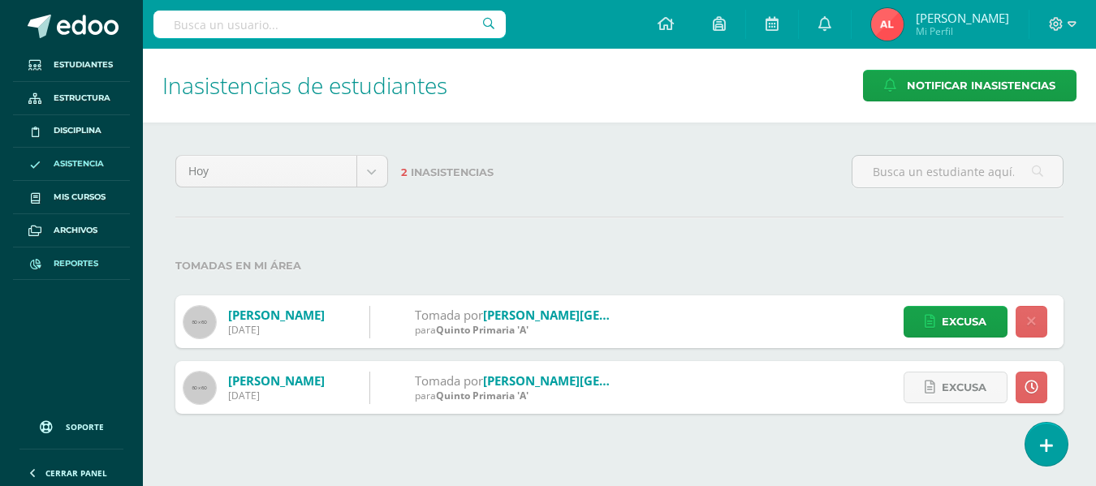
click at [77, 257] on span "Reportes" at bounding box center [76, 263] width 45 height 13
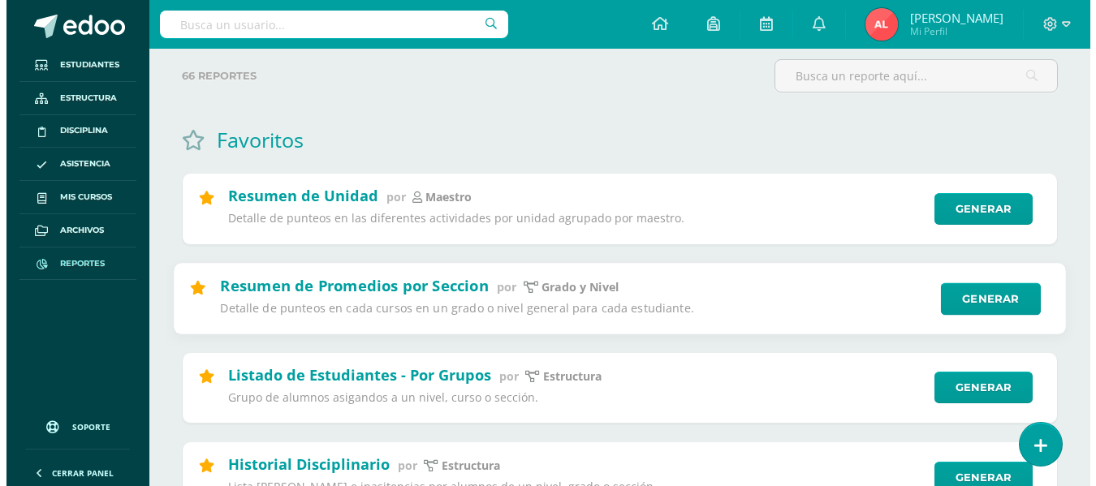
scroll to position [244, 0]
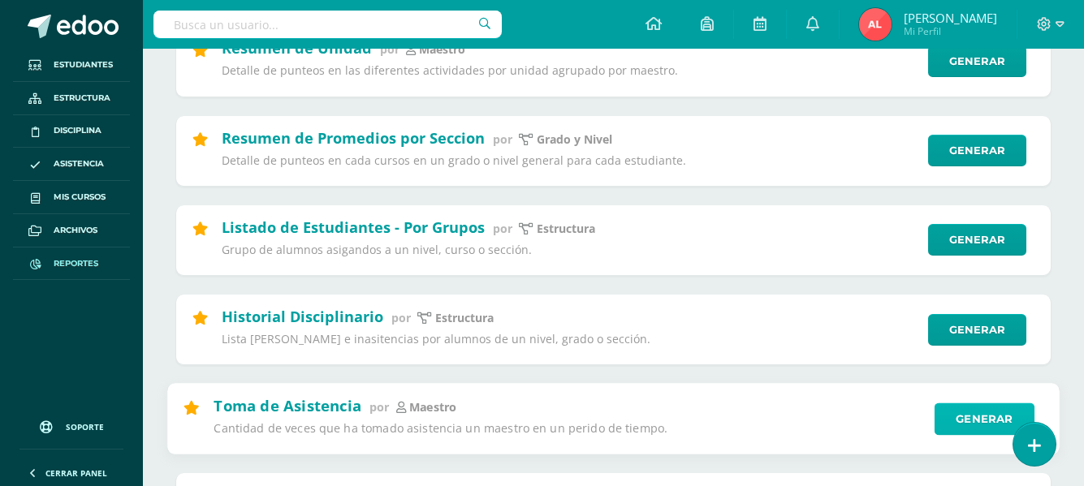
click at [962, 417] on link "Generar" at bounding box center [985, 419] width 100 height 32
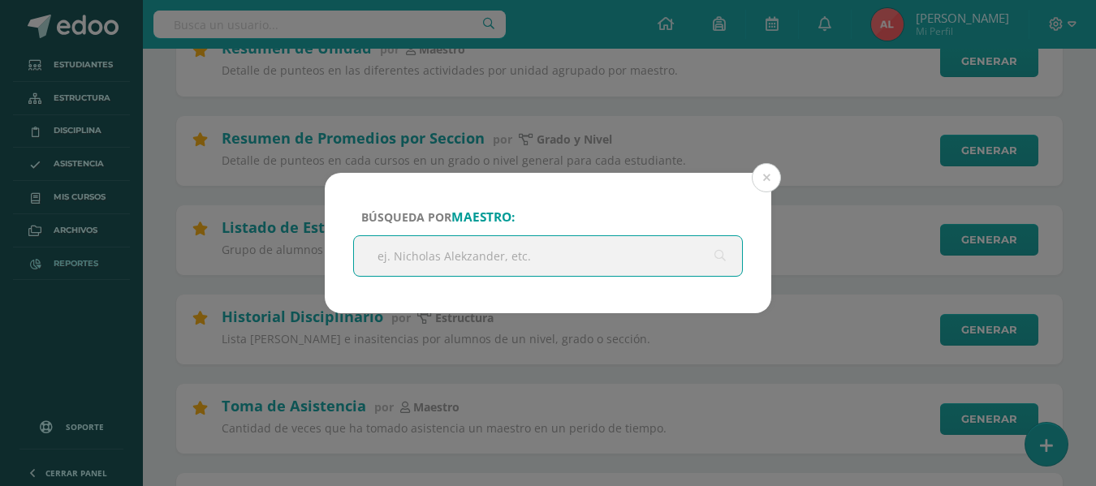
click at [456, 257] on input "text" at bounding box center [548, 256] width 388 height 40
type input "n"
type input "andrea manci"
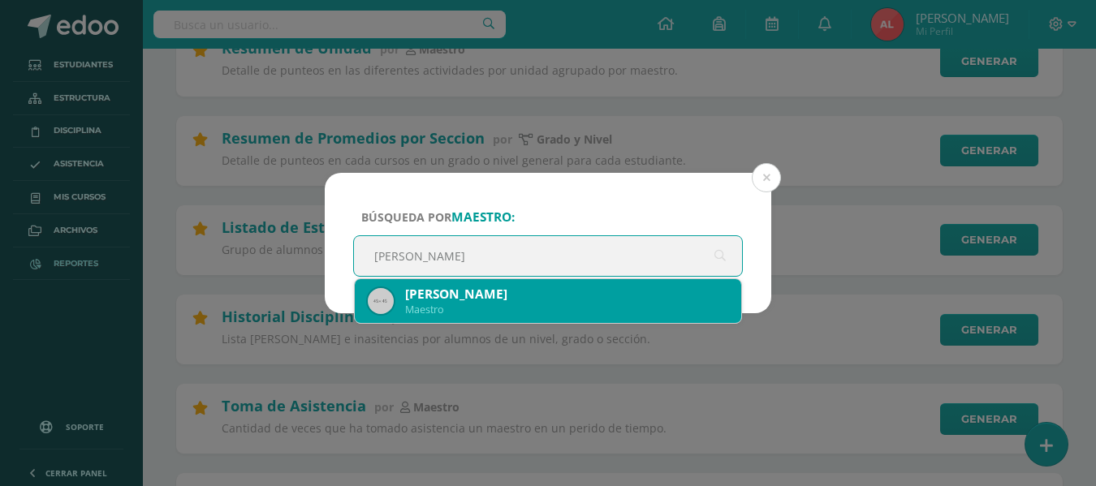
click at [467, 298] on div "Andrea Mancilla" at bounding box center [566, 294] width 323 height 17
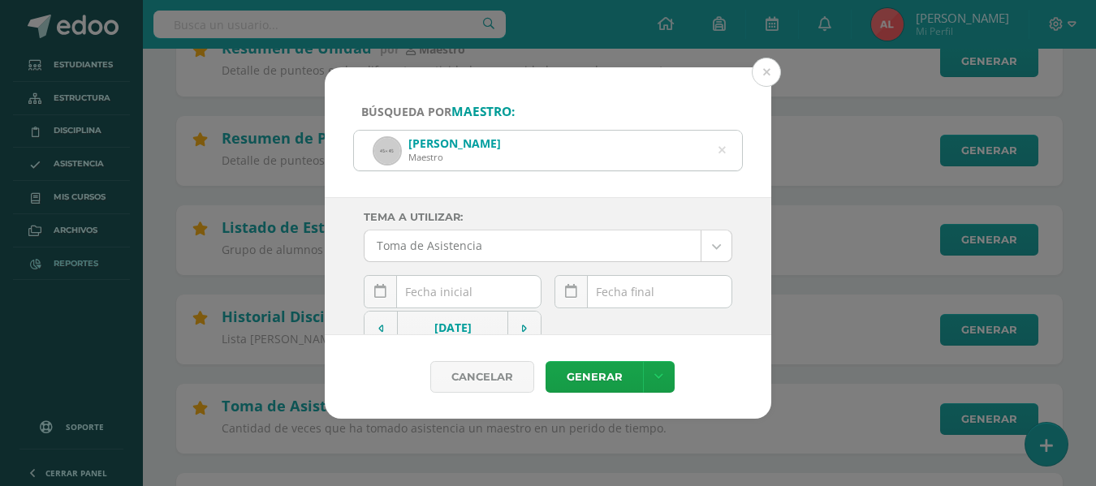
click at [456, 292] on input "text" at bounding box center [453, 292] width 176 height 32
click at [419, 292] on input "text" at bounding box center [453, 292] width 176 height 32
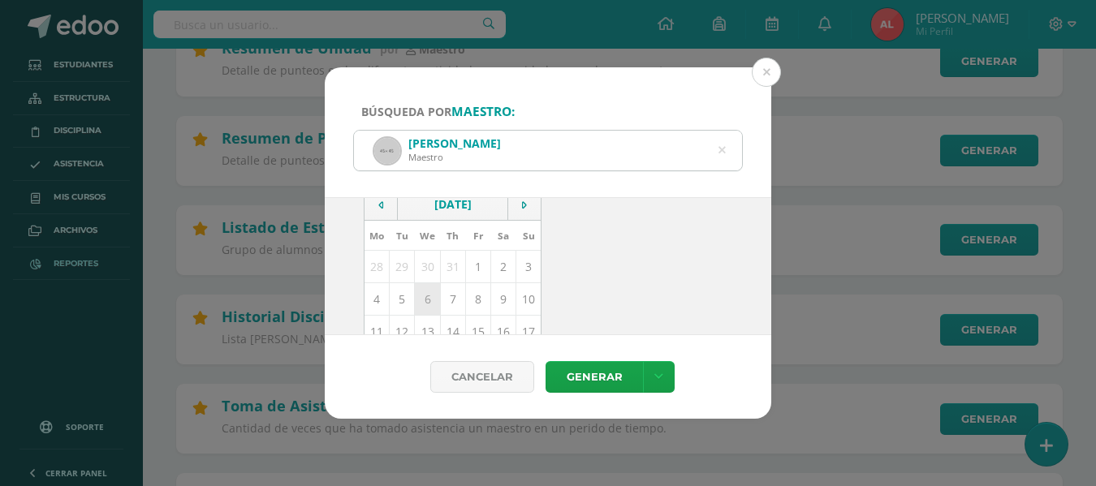
scroll to position [162, 0]
click at [373, 296] on td "11" at bounding box center [377, 293] width 25 height 32
type input "[DATE]"
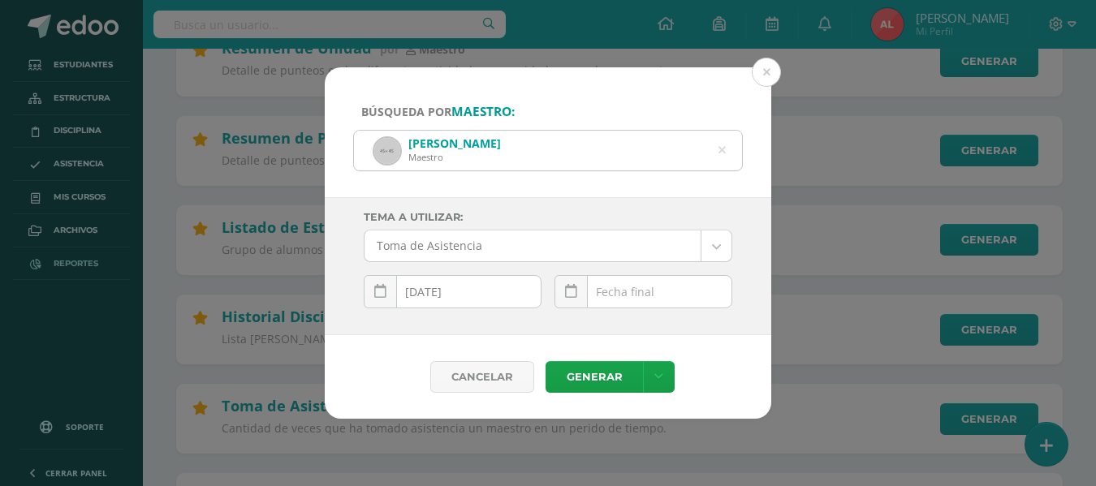
scroll to position [0, 0]
click at [641, 289] on div "August, 2025 Mo Tu We Th Fr Sa Su 28 29 30 31 1 2 3 4 5 6 7 8 9 10 11 12 13 14 …" at bounding box center [644, 298] width 178 height 46
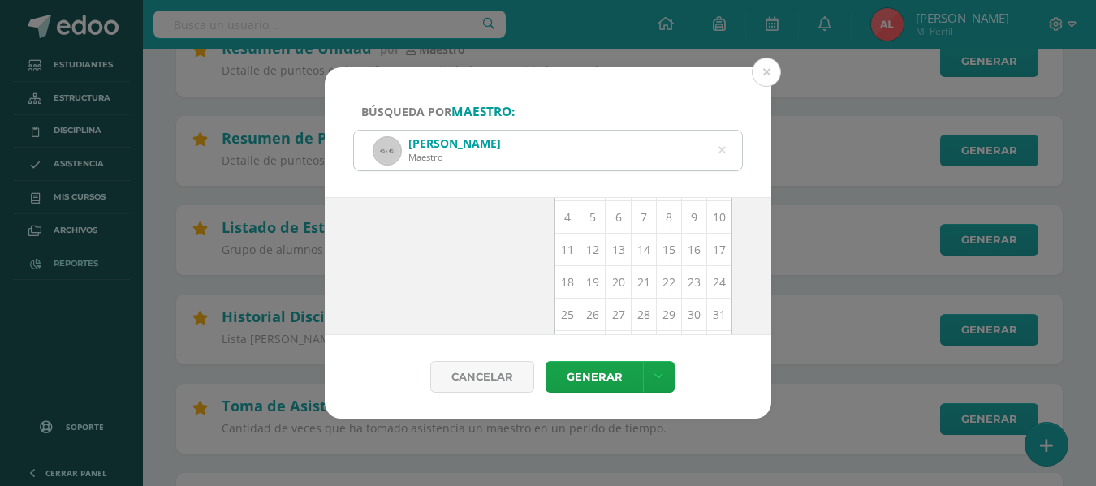
scroll to position [236, 0]
click at [559, 217] on td "11" at bounding box center [567, 219] width 25 height 32
type input "[DATE]"
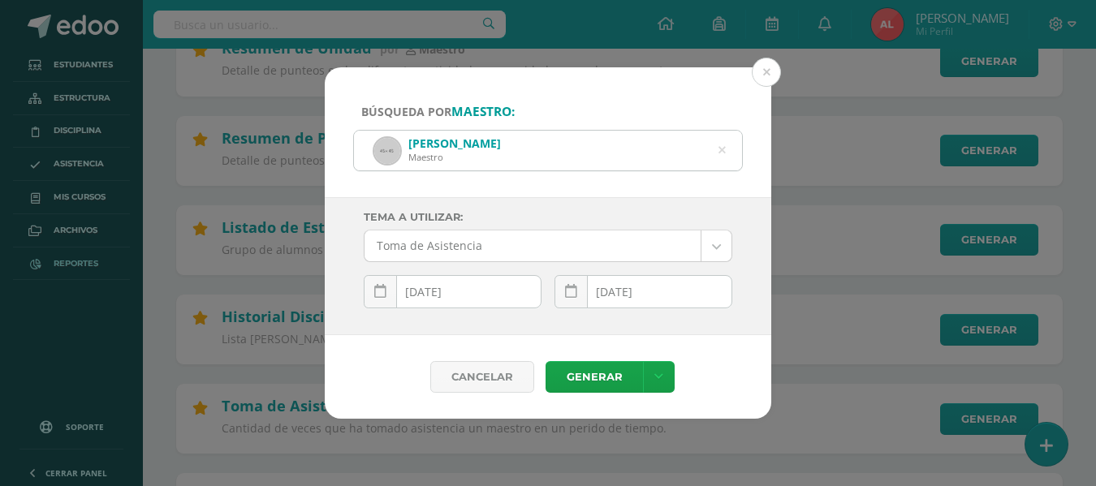
scroll to position [0, 0]
click at [576, 373] on link "Generar" at bounding box center [594, 377] width 97 height 32
click at [721, 151] on icon at bounding box center [722, 150] width 34 height 34
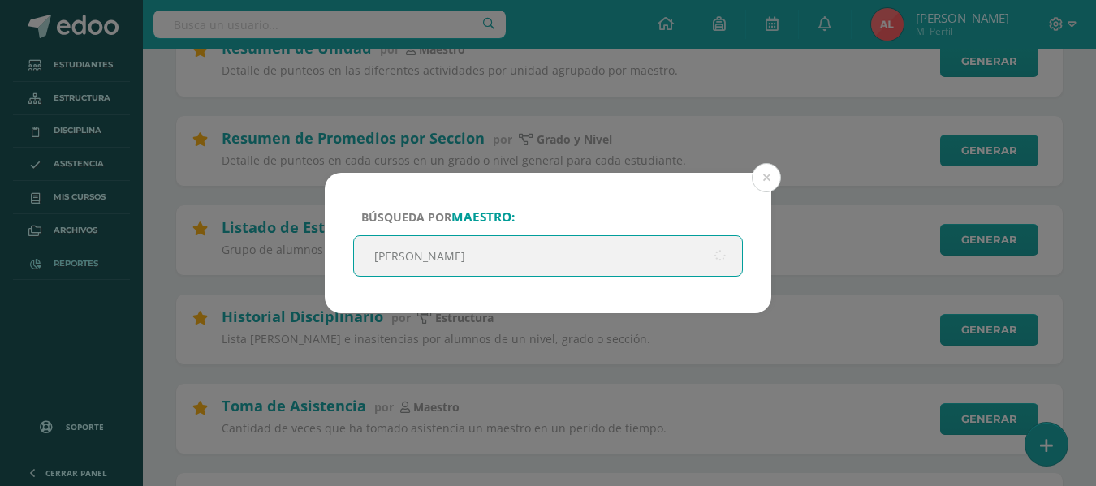
type input "andrea casti"
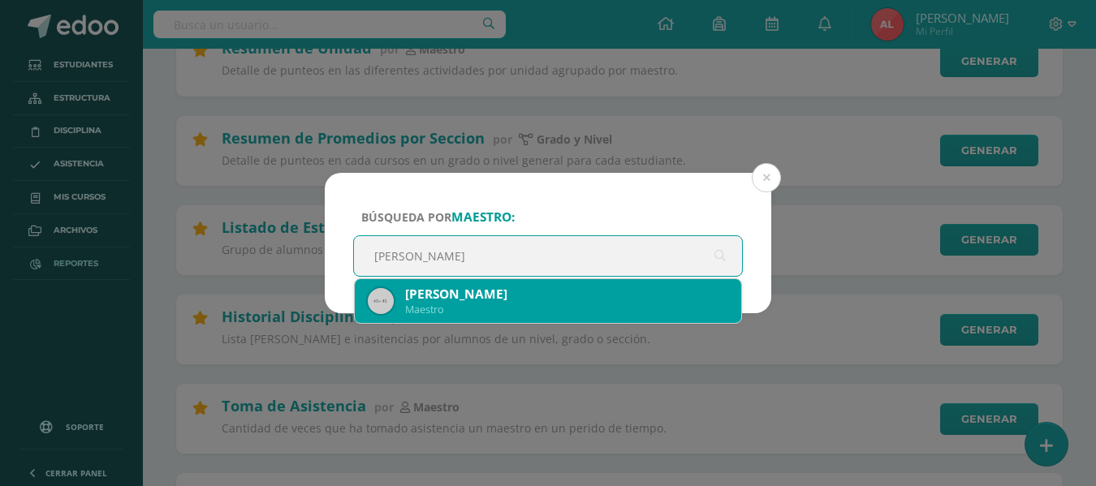
click at [471, 289] on div "Andrea Castillo" at bounding box center [566, 294] width 323 height 17
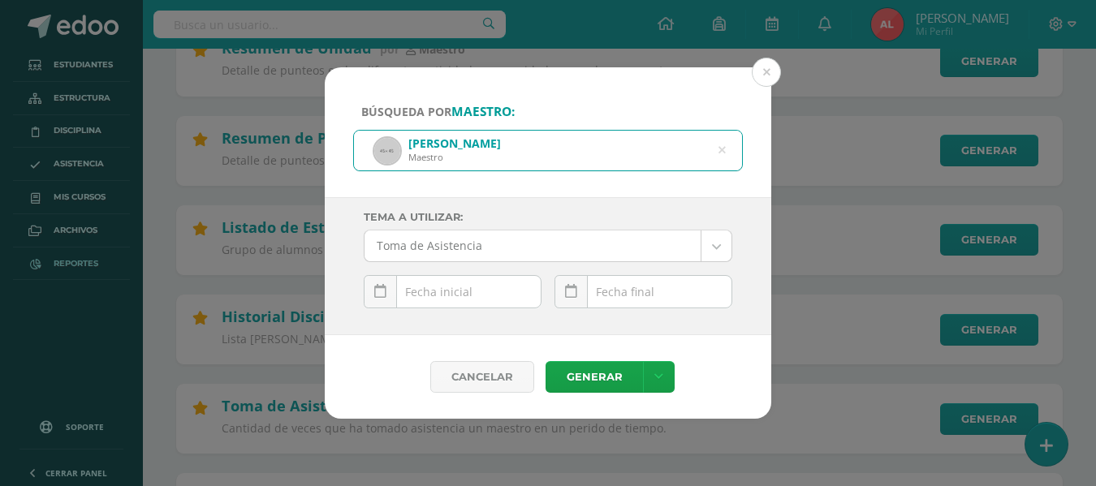
click at [469, 287] on input "text" at bounding box center [453, 292] width 176 height 32
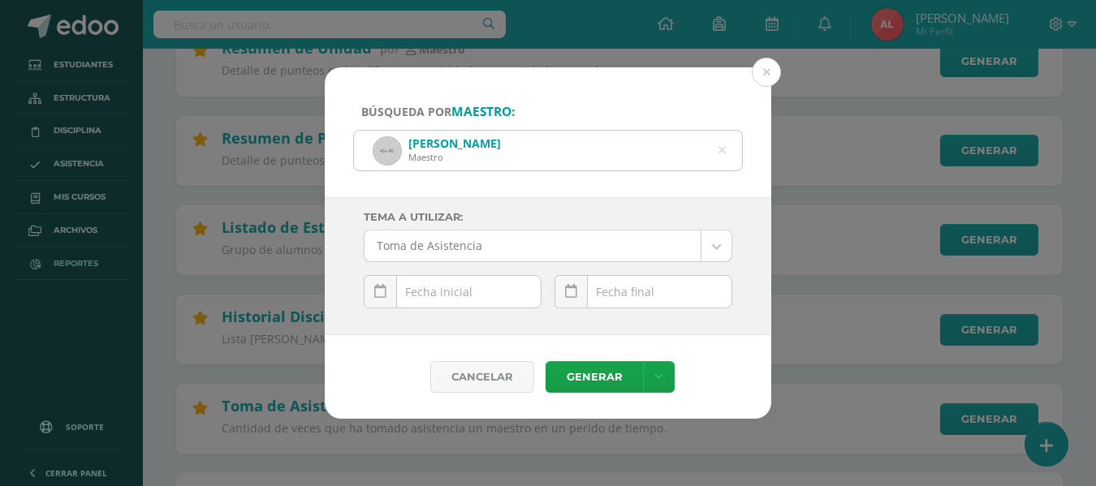
click at [427, 287] on input "text" at bounding box center [453, 292] width 176 height 32
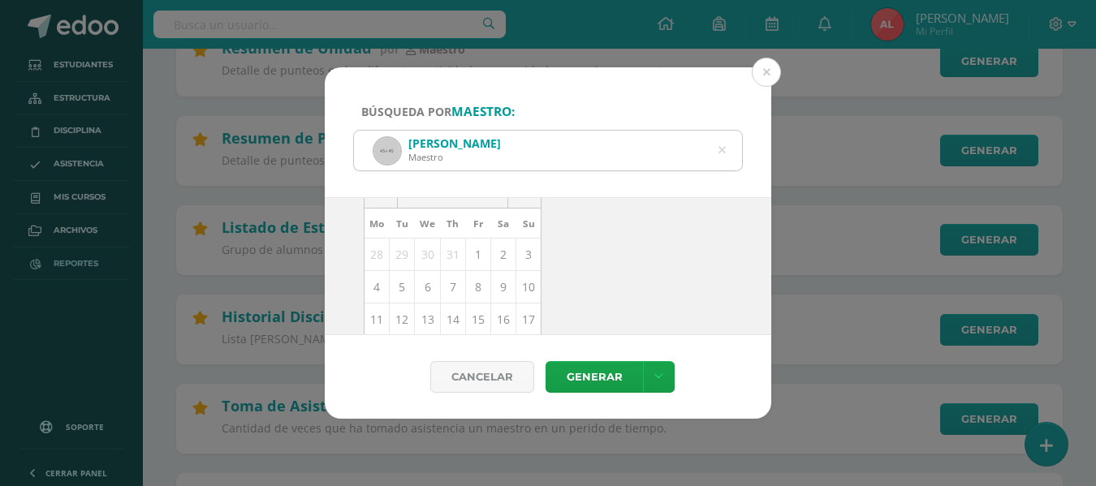
scroll to position [162, 0]
click at [372, 296] on td "11" at bounding box center [377, 293] width 25 height 32
type input "[DATE]"
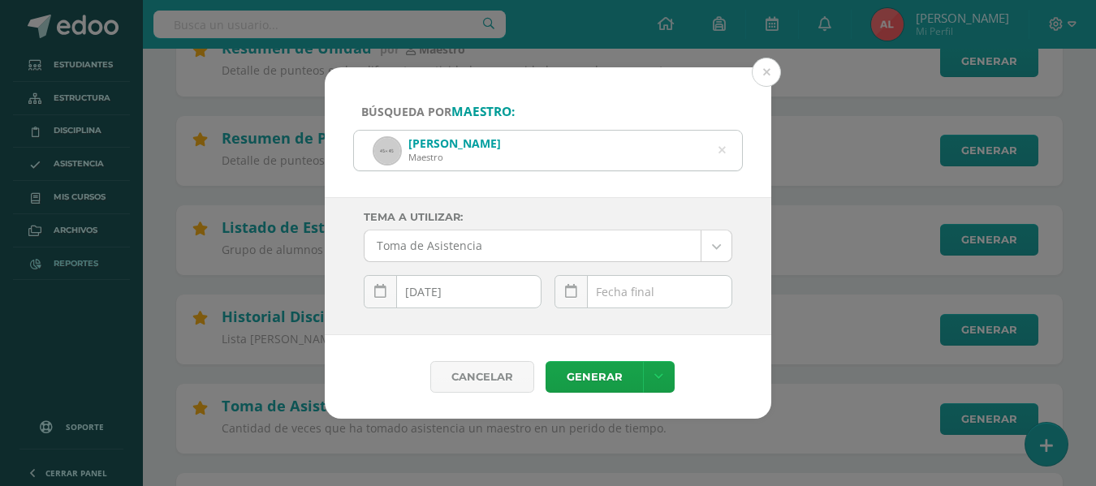
scroll to position [0, 0]
click at [615, 288] on input "text" at bounding box center [643, 292] width 176 height 32
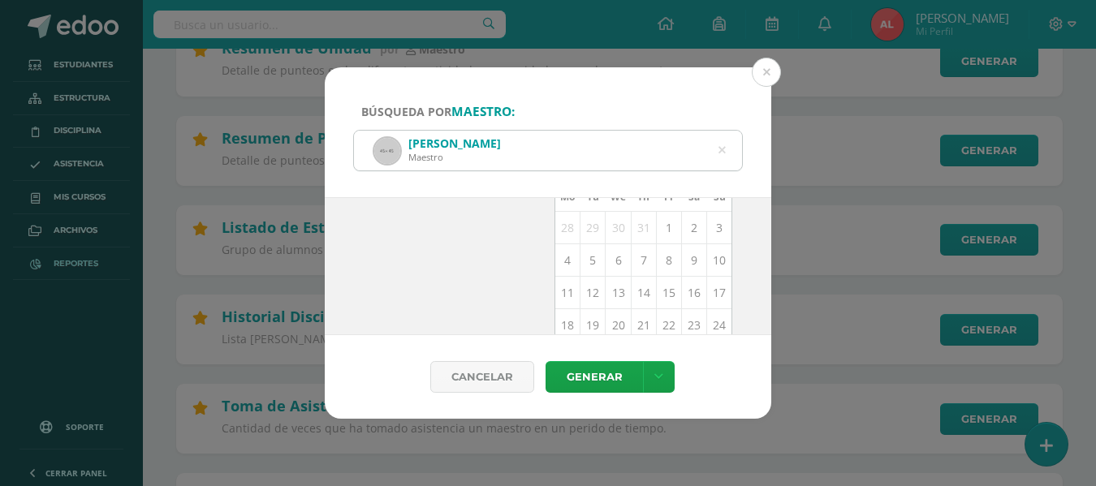
click at [559, 293] on td "11" at bounding box center [567, 293] width 25 height 32
type input "[DATE]"
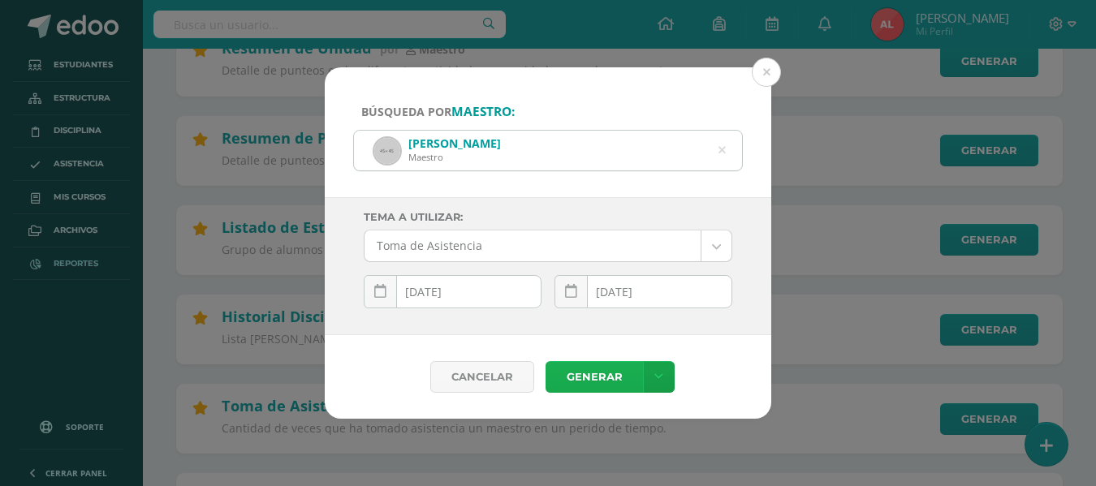
click at [597, 377] on link "Generar" at bounding box center [594, 377] width 97 height 32
click at [717, 148] on div "Andrea Castillo Maestro" at bounding box center [548, 151] width 388 height 40
click at [724, 149] on icon at bounding box center [722, 150] width 34 height 34
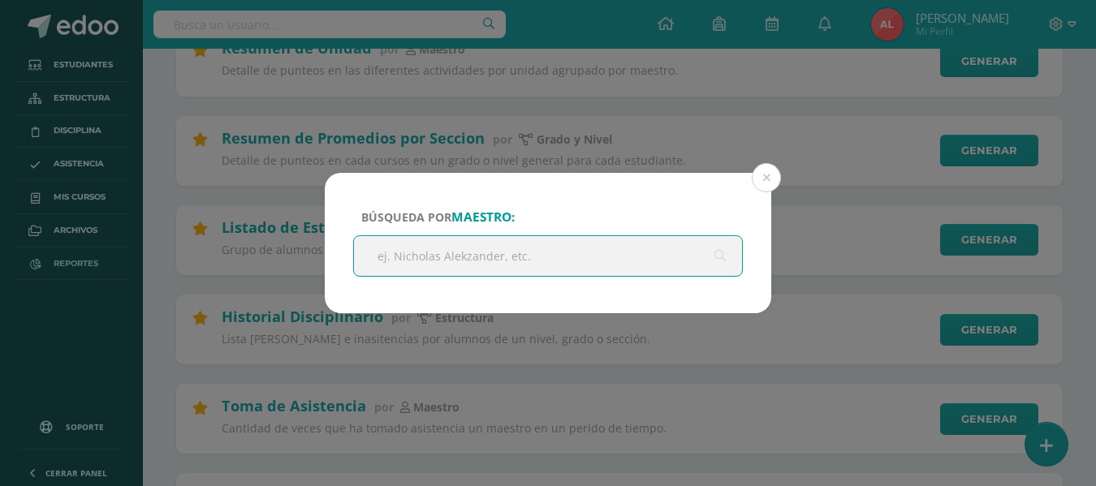
click at [543, 261] on input "text" at bounding box center [548, 256] width 388 height 40
type input "kathery"
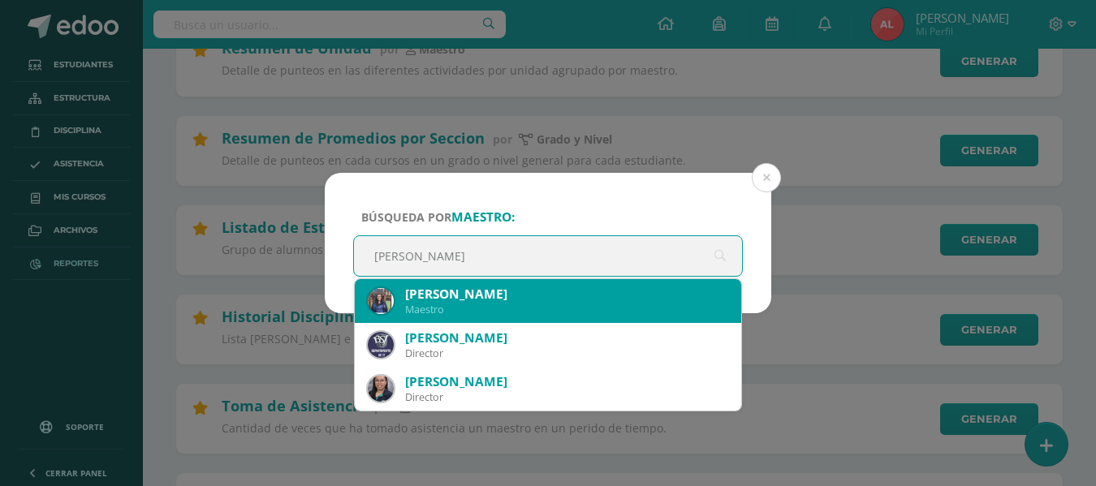
click at [512, 296] on div "Katheryn Montepeque" at bounding box center [566, 294] width 323 height 17
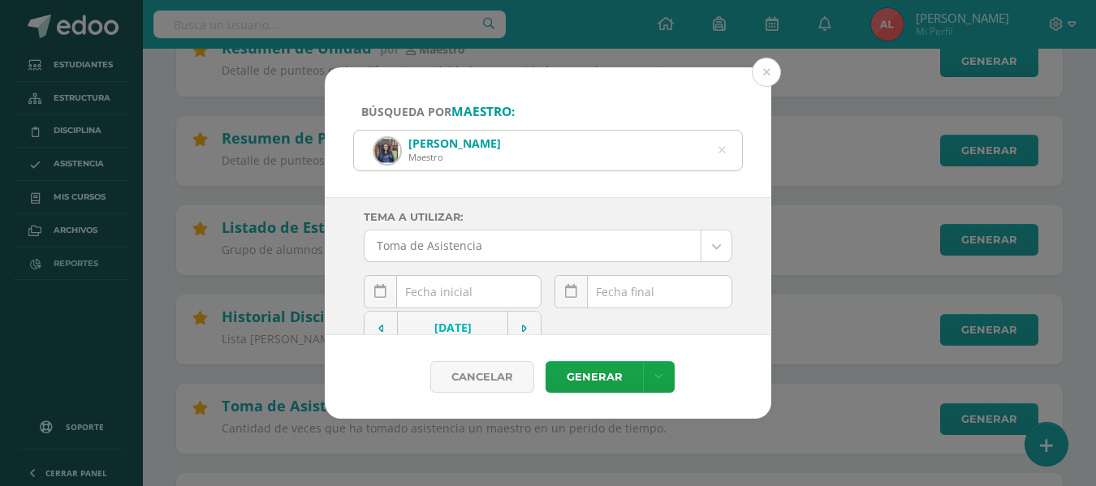
click at [464, 292] on div "August, 2025 Mo Tu We Th Fr Sa Su 28 29 30 31 1 2 3 4 5 6 7 8 9 10 11 12 13 14 …" at bounding box center [453, 298] width 178 height 46
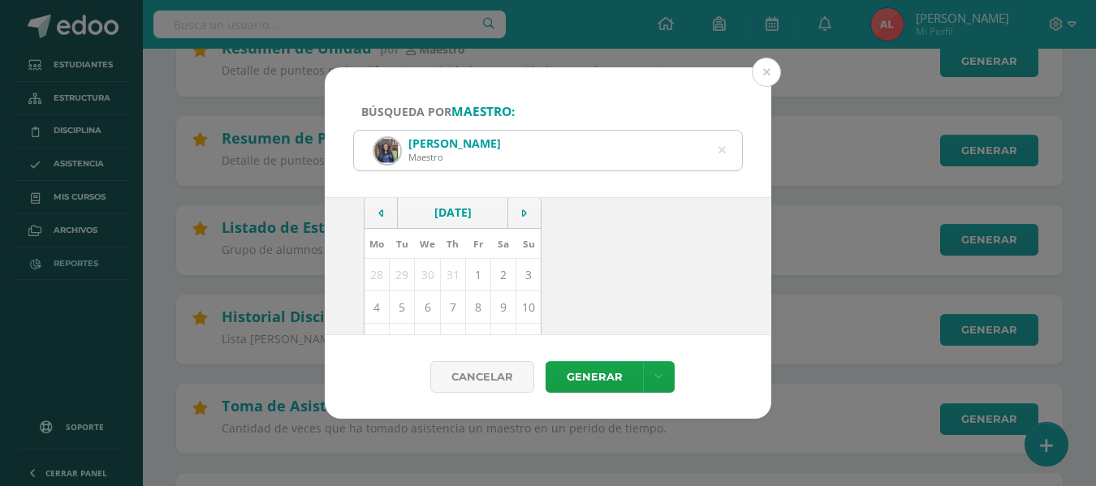
scroll to position [162, 0]
click at [375, 289] on td "11" at bounding box center [377, 293] width 25 height 32
type input "[DATE]"
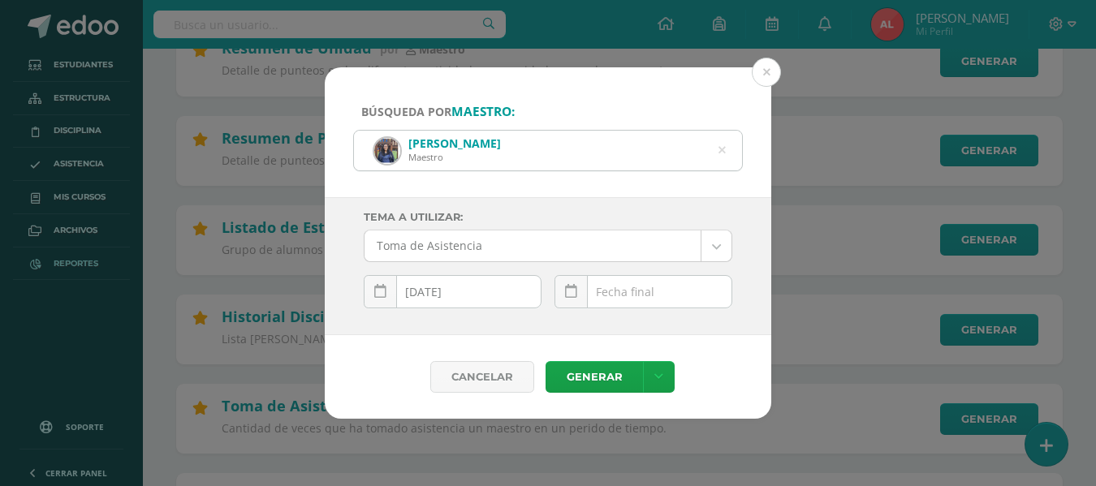
scroll to position [0, 0]
click at [618, 295] on div "August, 2025 Mo Tu We Th Fr Sa Su 28 29 30 31 1 2 3 4 5 6 7 8 9 10 11 12 13 14 …" at bounding box center [644, 298] width 178 height 46
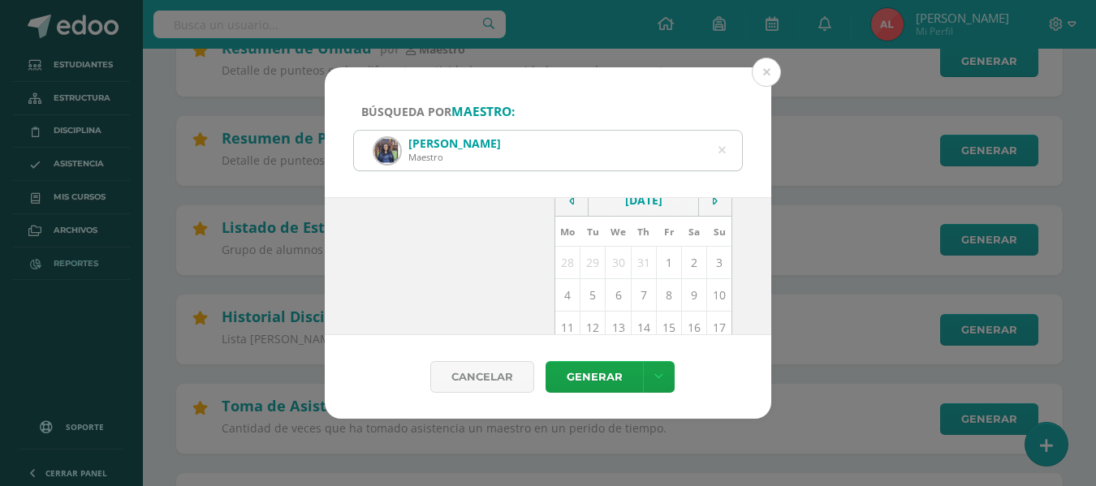
scroll to position [162, 0]
click at [561, 297] on td "11" at bounding box center [567, 293] width 25 height 32
type input "[DATE]"
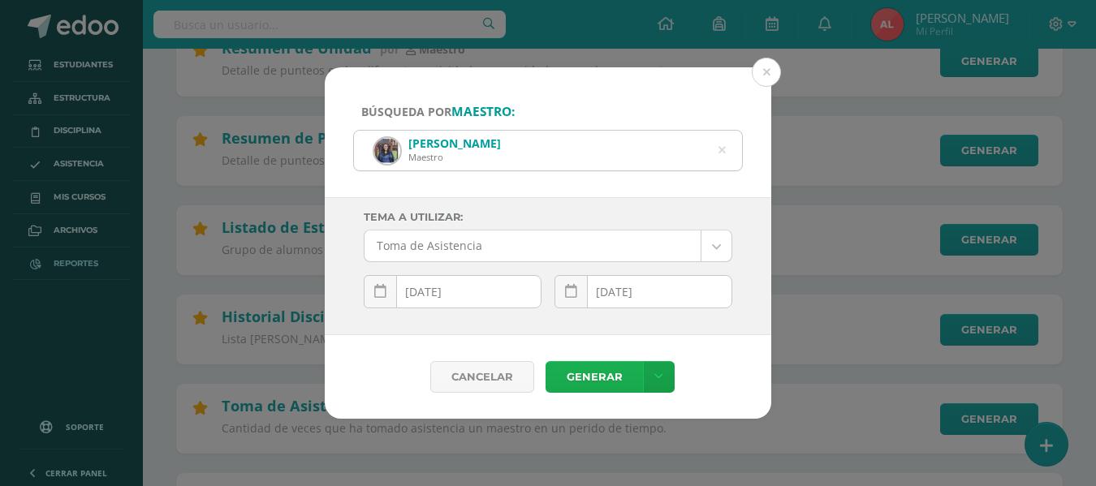
scroll to position [0, 0]
click at [592, 381] on link "Generar" at bounding box center [594, 377] width 97 height 32
click at [720, 150] on icon at bounding box center [722, 150] width 34 height 34
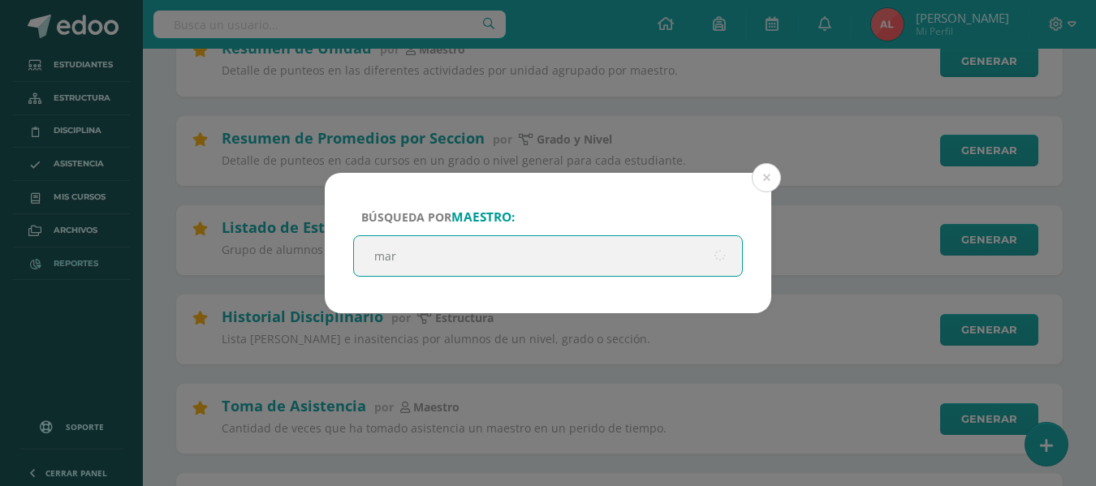
type input "mary"
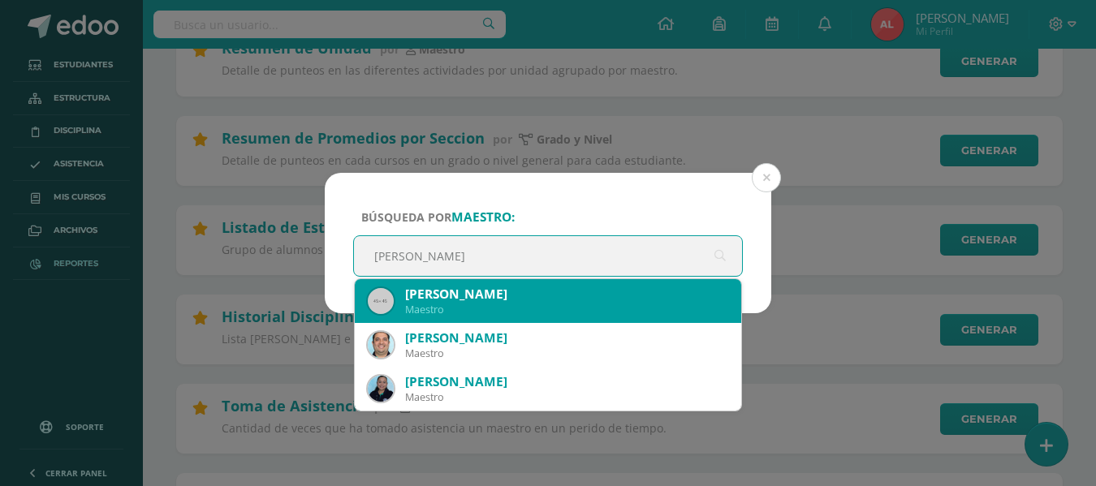
click at [459, 299] on div "Mary Boror" at bounding box center [566, 294] width 323 height 17
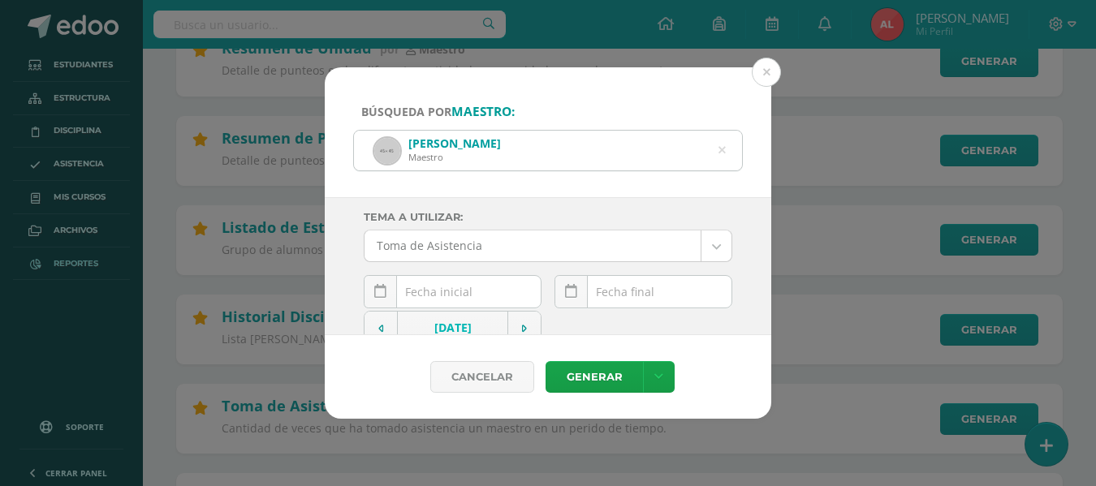
click at [482, 297] on div "August, 2025 Mo Tu We Th Fr Sa Su 28 29 30 31 1 2 3 4 5 6 7 8 9 10 11 12 13 14 …" at bounding box center [453, 298] width 178 height 46
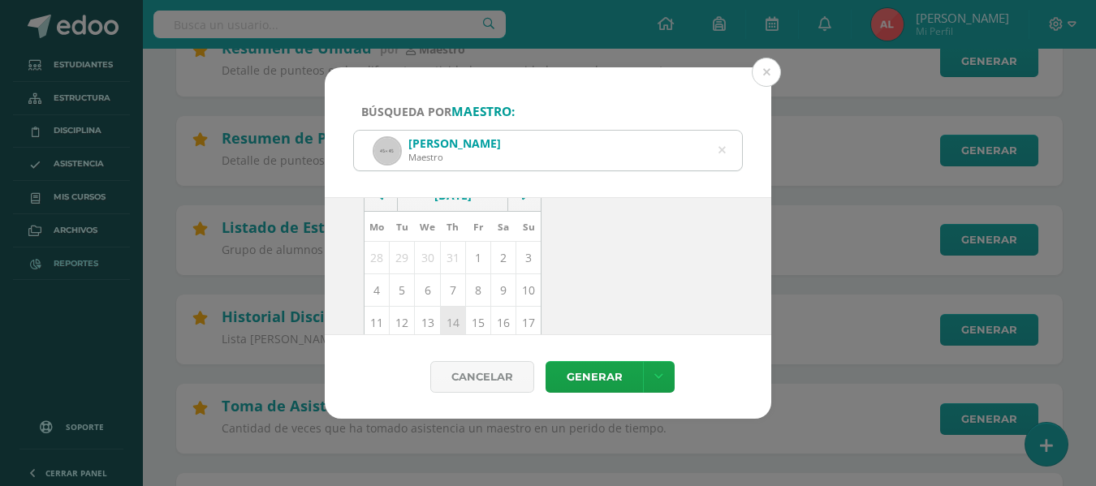
scroll to position [162, 0]
click at [374, 291] on td "11" at bounding box center [377, 293] width 25 height 32
type input "[DATE]"
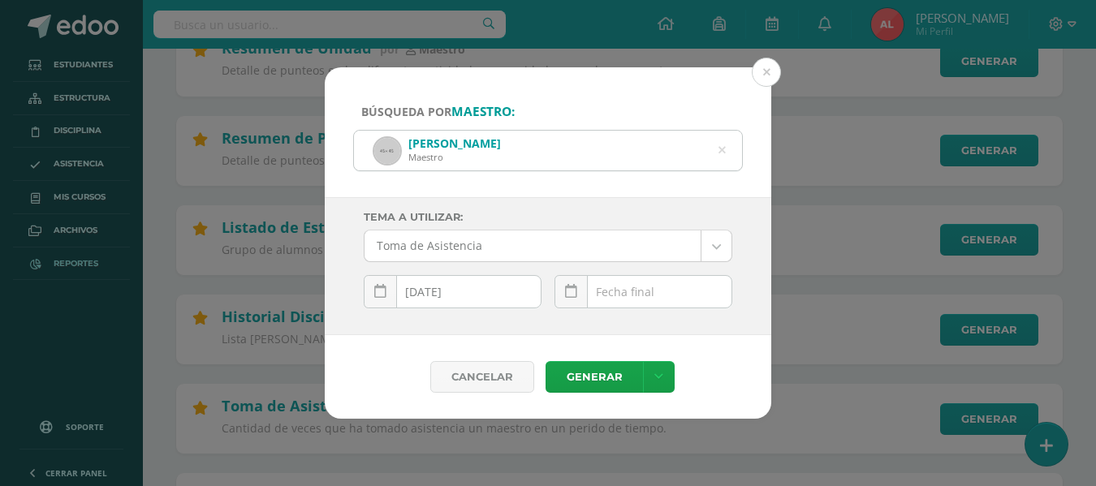
scroll to position [0, 0]
click at [622, 292] on div "August, 2025 Mo Tu We Th Fr Sa Su 28 29 30 31 1 2 3 4 5 6 7 8 9 10 11 12 13 14 …" at bounding box center [644, 298] width 178 height 46
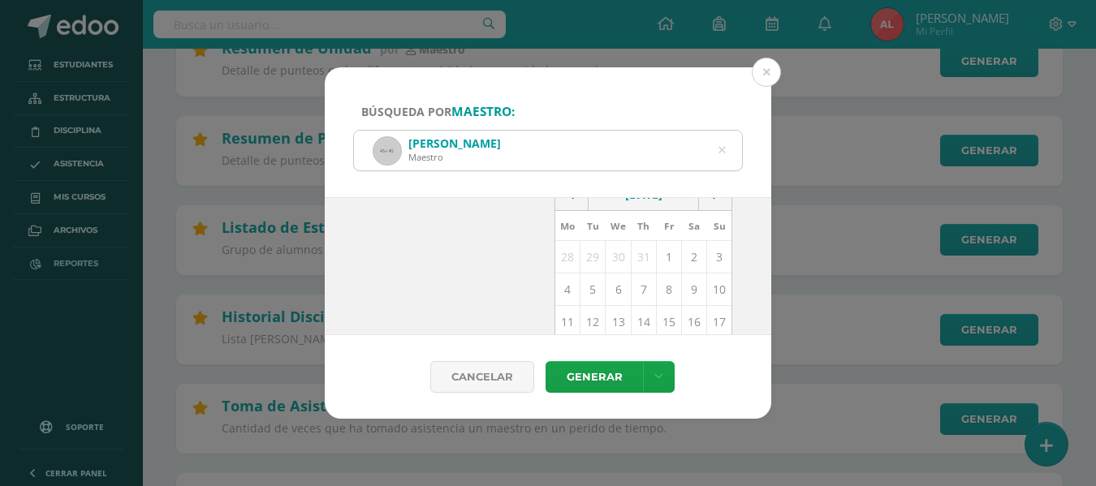
scroll to position [162, 0]
click at [560, 296] on td "11" at bounding box center [567, 293] width 25 height 32
type input "[DATE]"
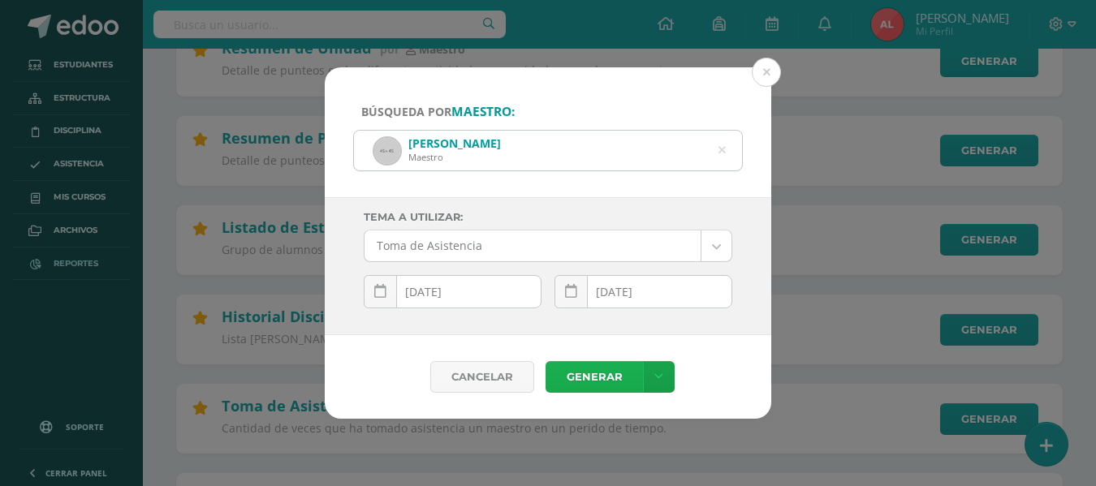
scroll to position [0, 0]
click at [589, 373] on link "Generar" at bounding box center [594, 377] width 97 height 32
click at [720, 151] on icon at bounding box center [722, 150] width 41 height 7
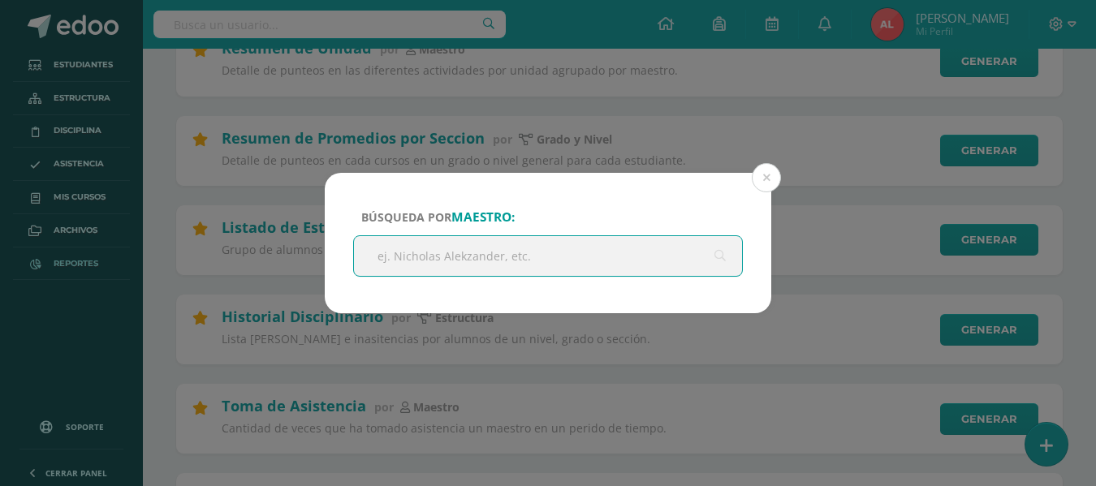
click at [538, 259] on input "text" at bounding box center [548, 256] width 388 height 40
type input "kinberly"
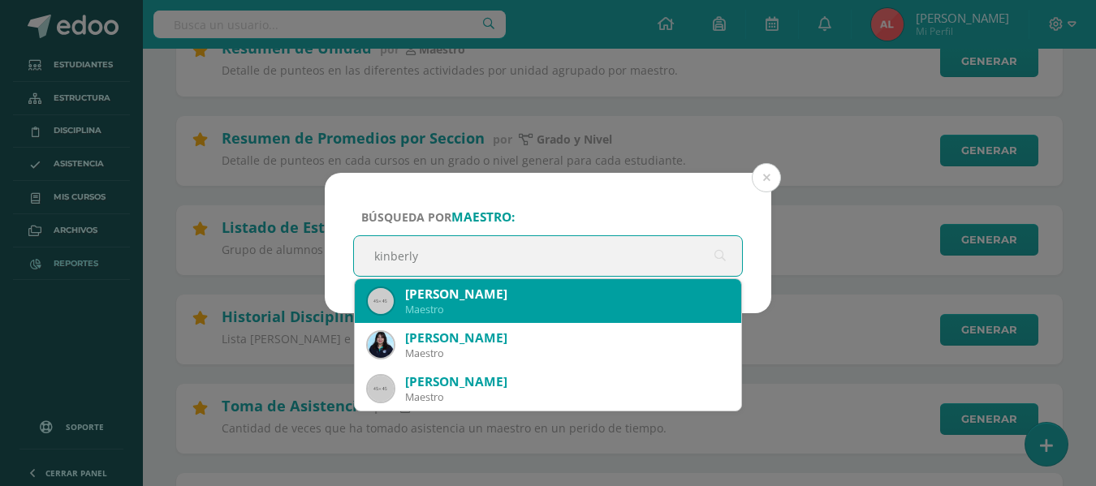
click at [474, 293] on div "Kinberly Monzón" at bounding box center [566, 294] width 323 height 17
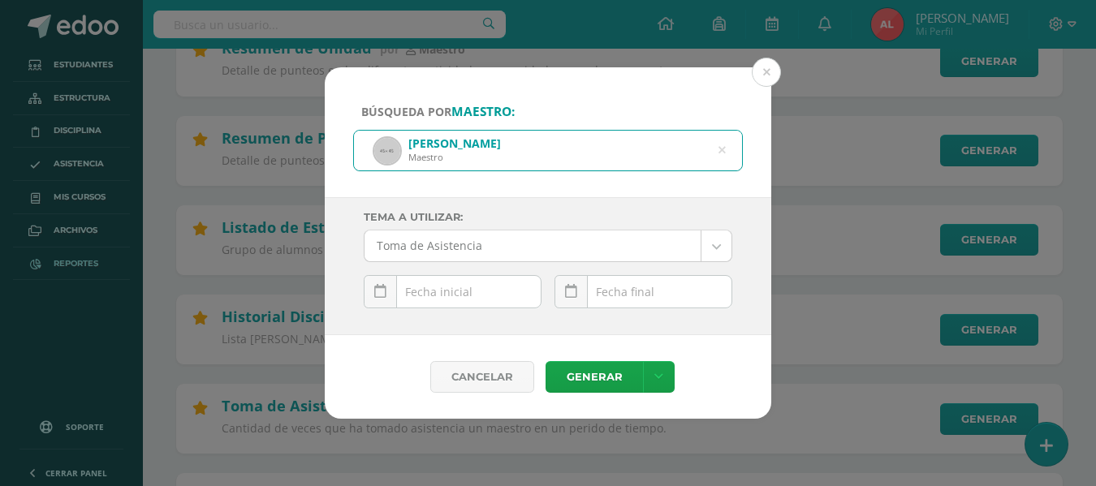
click at [471, 289] on input "text" at bounding box center [453, 292] width 176 height 32
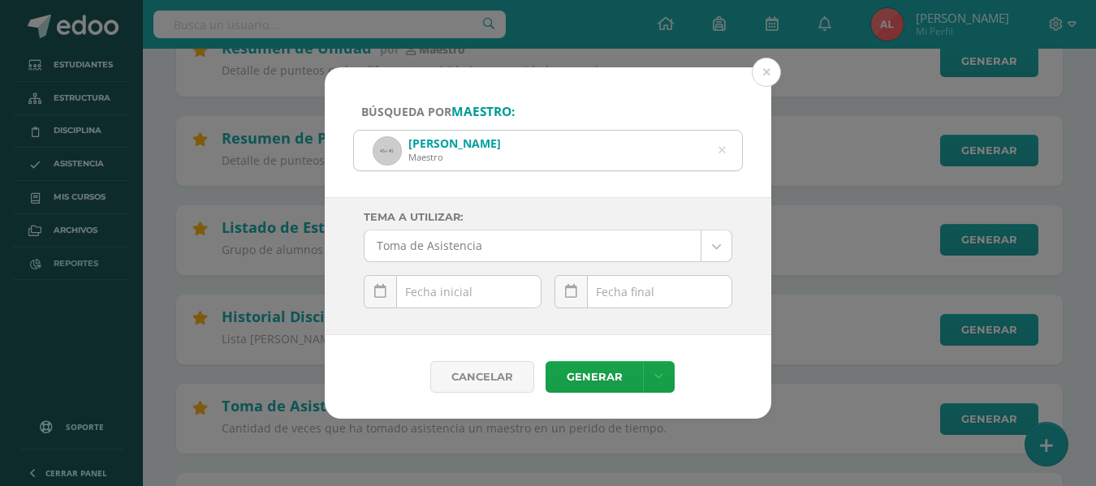
click at [471, 289] on input "text" at bounding box center [453, 292] width 176 height 32
type input "11"
click at [615, 289] on input "text" at bounding box center [643, 292] width 176 height 32
type input "11/8"
click at [442, 289] on input "11" at bounding box center [453, 292] width 176 height 32
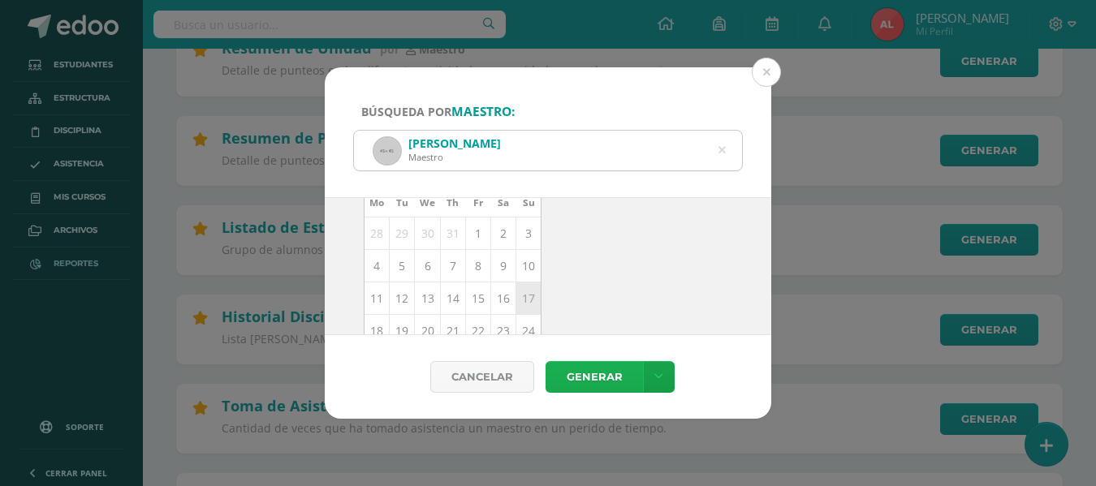
scroll to position [162, 0]
click at [572, 375] on link "Generar" at bounding box center [594, 377] width 97 height 32
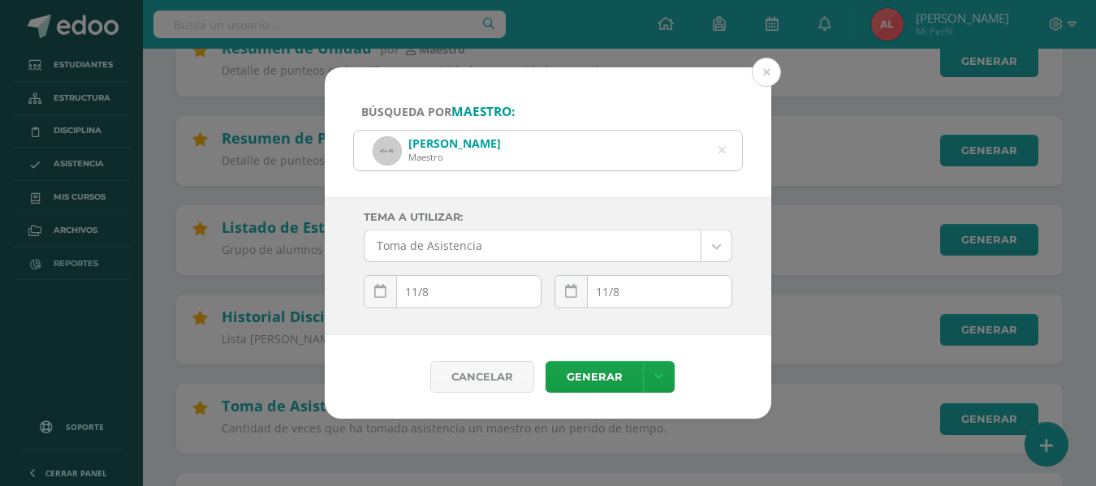
scroll to position [0, 0]
click at [467, 296] on div "11/8 August, 2025 Mo Tu We Th Fr Sa Su 28 29 30 31 1 2 3 4 5 6 7 8 9 10 11 12 1…" at bounding box center [453, 298] width 178 height 46
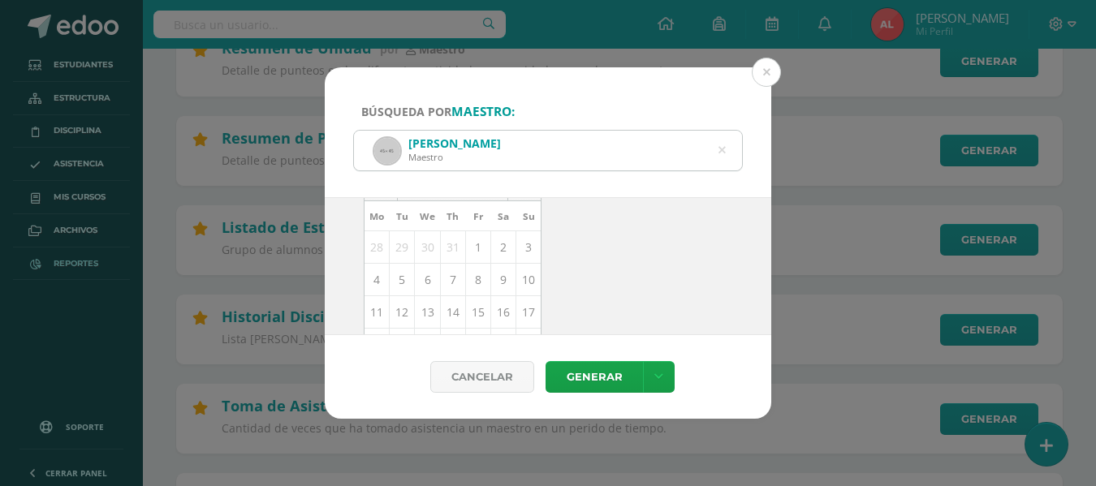
scroll to position [162, 0]
click at [369, 290] on td "11" at bounding box center [377, 293] width 25 height 32
type input "[DATE]"
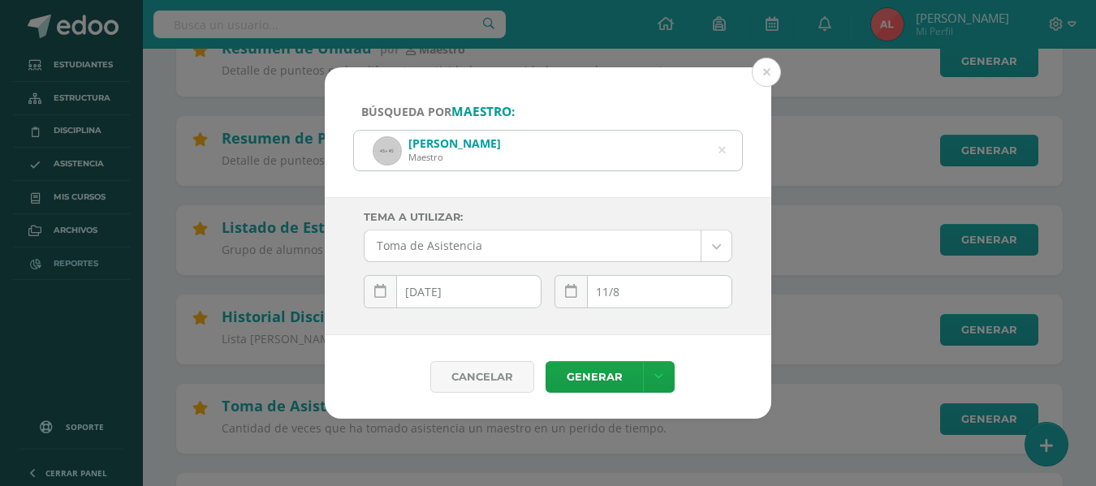
scroll to position [0, 0]
click at [667, 288] on input "11/8" at bounding box center [643, 292] width 176 height 32
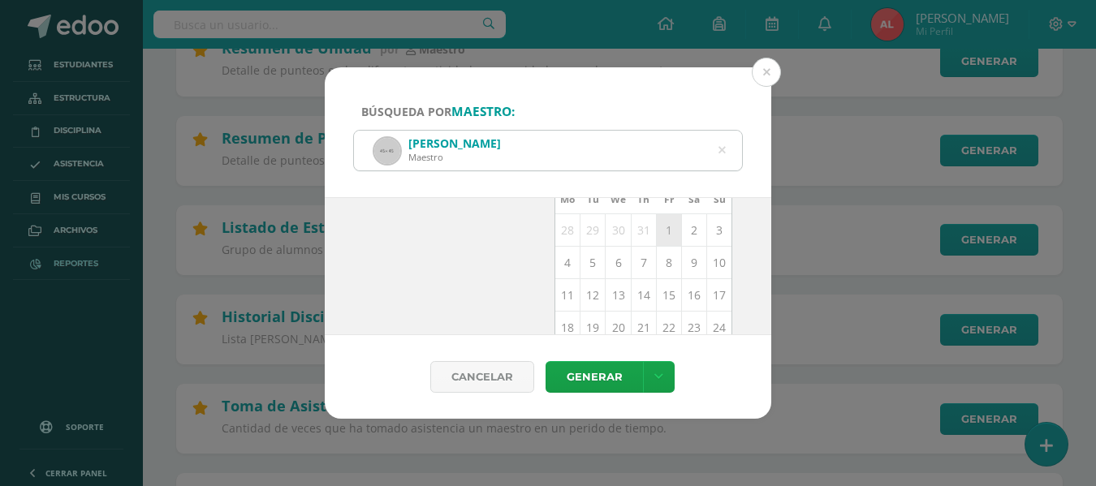
scroll to position [162, 0]
click at [564, 296] on td "11" at bounding box center [567, 293] width 25 height 32
type input "[DATE]"
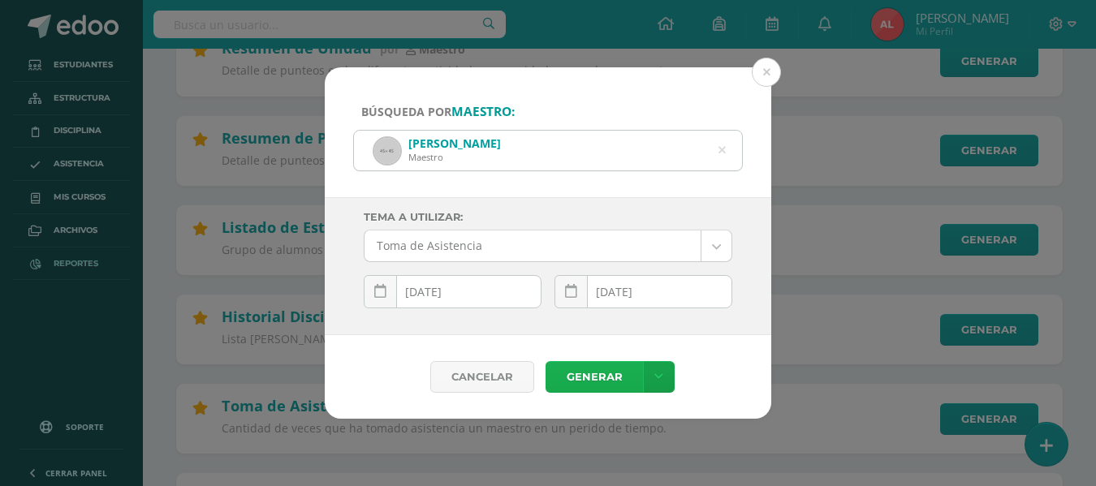
scroll to position [0, 0]
click at [601, 376] on link "Generar" at bounding box center [594, 377] width 97 height 32
click at [723, 150] on icon at bounding box center [722, 150] width 34 height 34
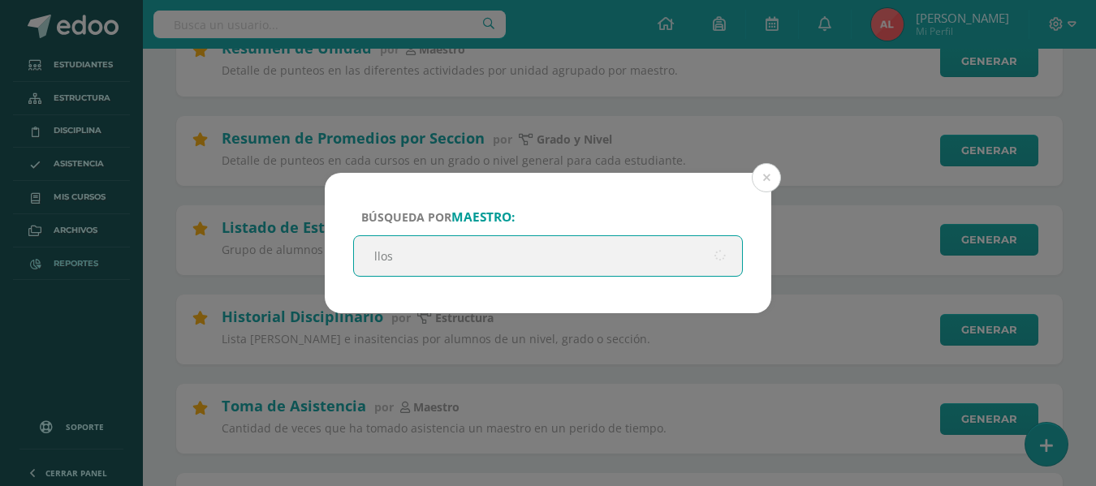
type input "llose"
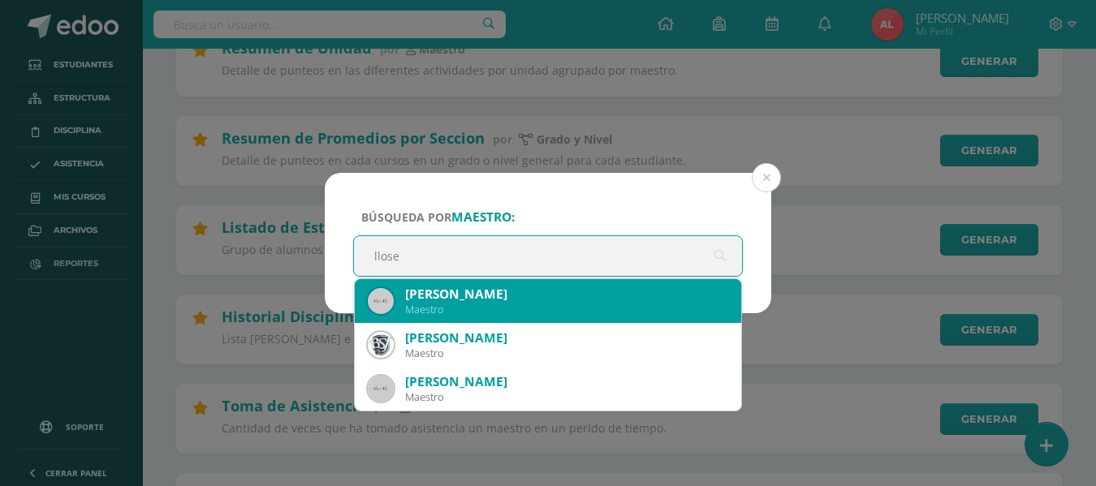
click at [484, 296] on div "Lloselin Soyos" at bounding box center [566, 294] width 323 height 17
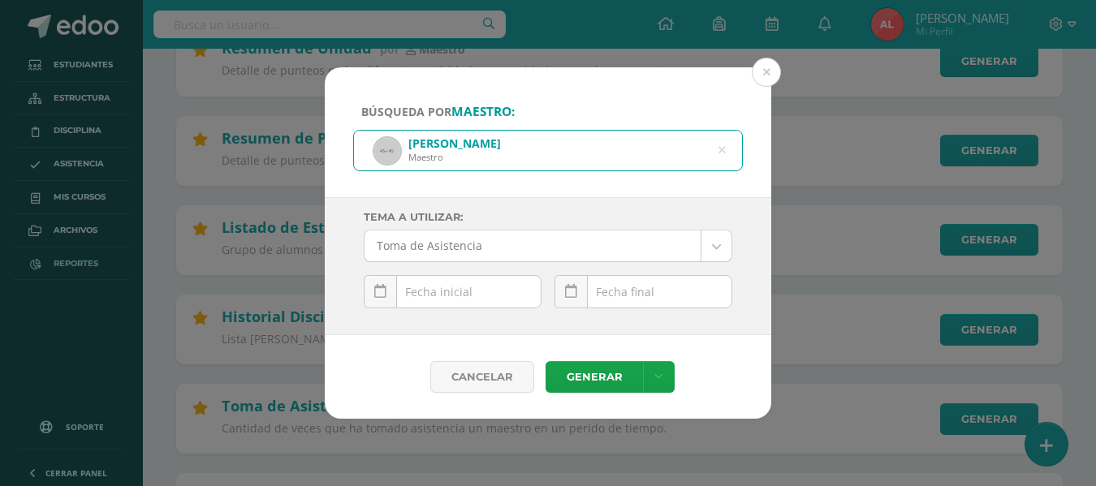
click at [484, 295] on div "August, 2025 Mo Tu We Th Fr Sa Su 28 29 30 31 1 2 3 4 5 6 7 8 9 10 11 12 13 14 …" at bounding box center [453, 298] width 178 height 46
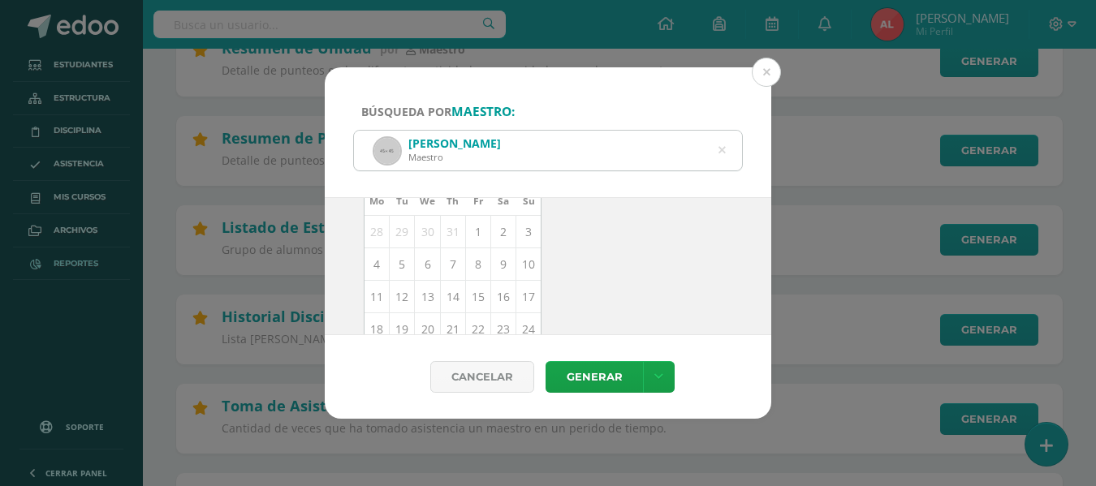
scroll to position [162, 0]
click at [377, 298] on td "11" at bounding box center [377, 293] width 25 height 32
type input "[DATE]"
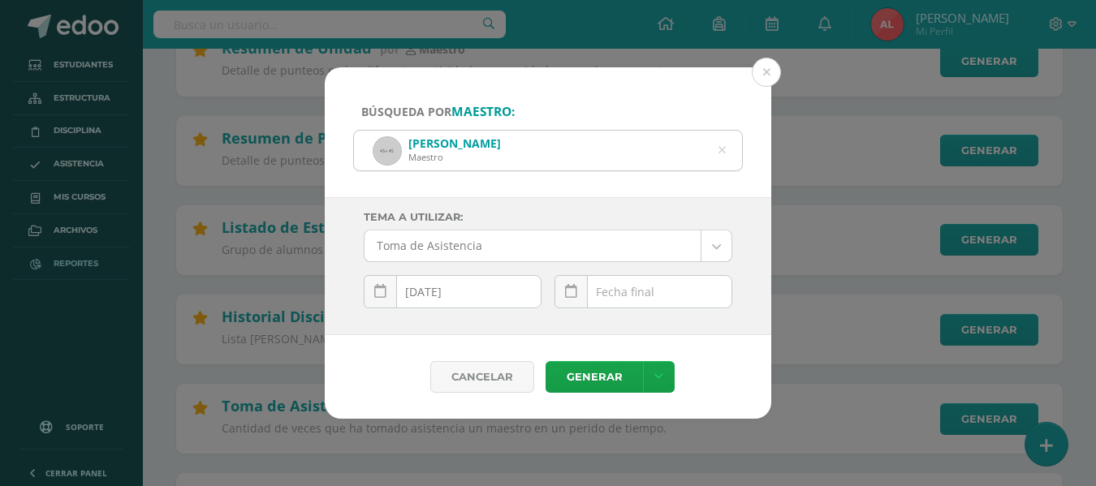
scroll to position [0, 0]
click at [628, 287] on input "text" at bounding box center [643, 292] width 176 height 32
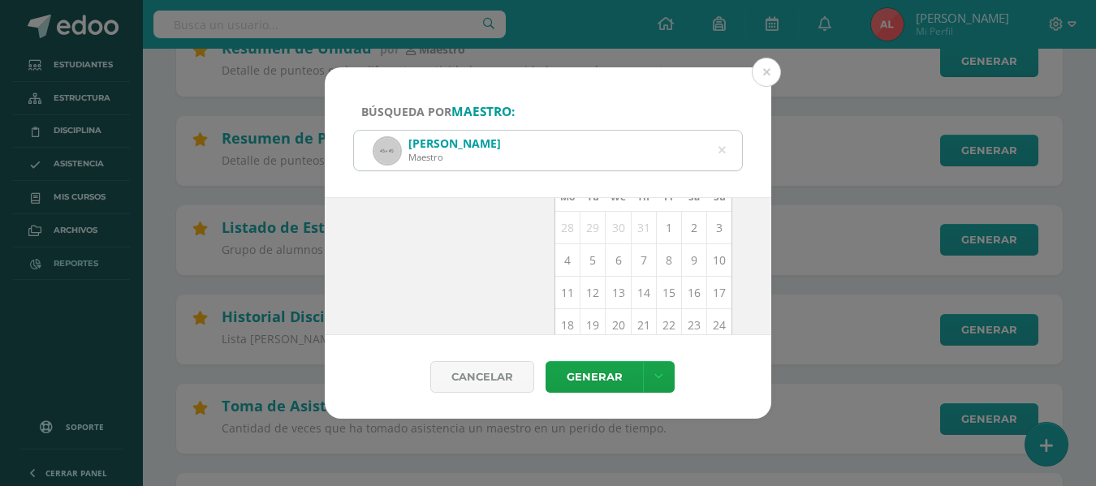
click at [562, 296] on td "11" at bounding box center [567, 293] width 25 height 32
type input "[DATE]"
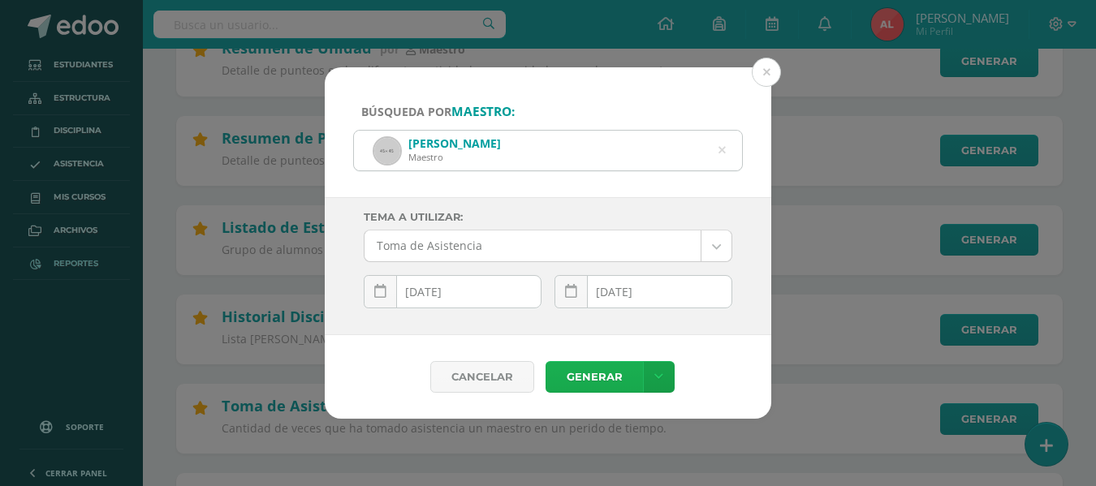
click at [583, 376] on link "Generar" at bounding box center [594, 377] width 97 height 32
click at [717, 144] on div "Lloselin Soyos Maestro" at bounding box center [548, 151] width 388 height 40
click at [723, 148] on icon at bounding box center [722, 150] width 34 height 34
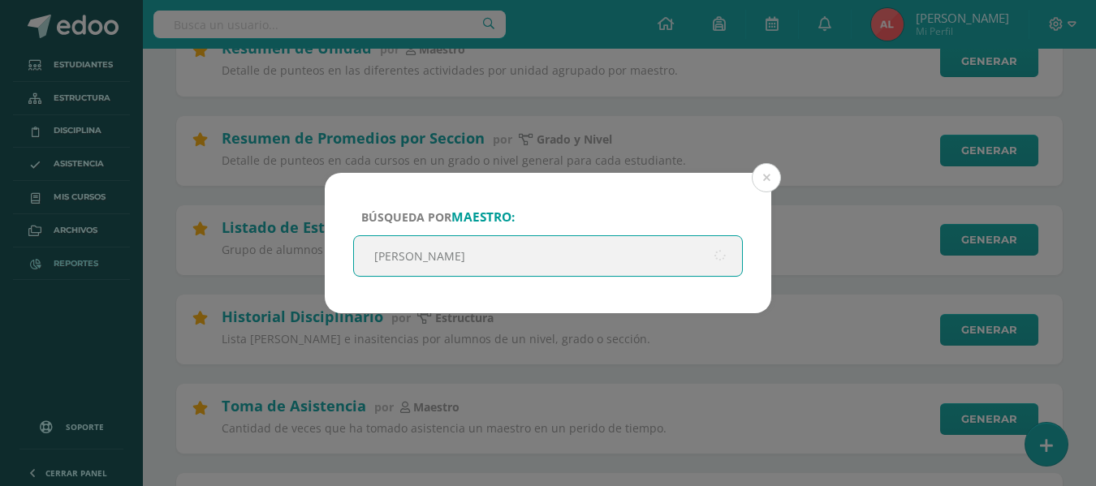
type input "julia tovar"
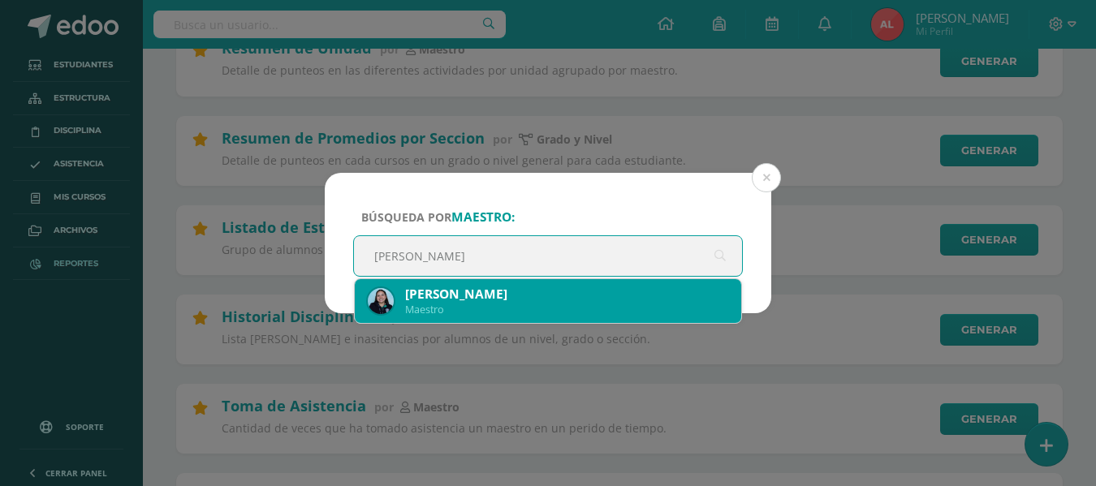
click at [503, 296] on div "Julia Tovar" at bounding box center [566, 294] width 323 height 17
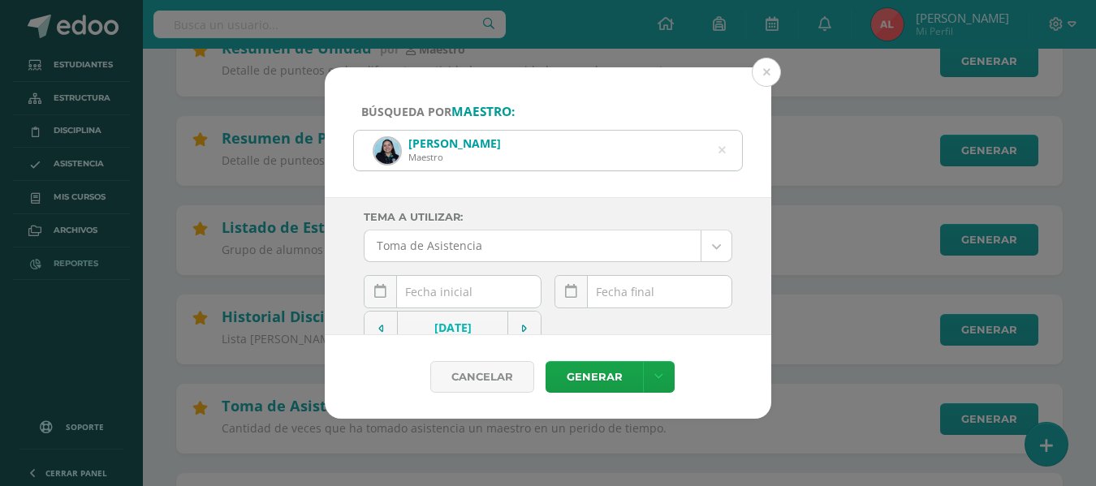
click at [458, 290] on div "August, 2025 Mo Tu We Th Fr Sa Su 28 29 30 31 1 2 3 4 5 6 7 8 9 10 11 12 13 14 …" at bounding box center [453, 298] width 178 height 46
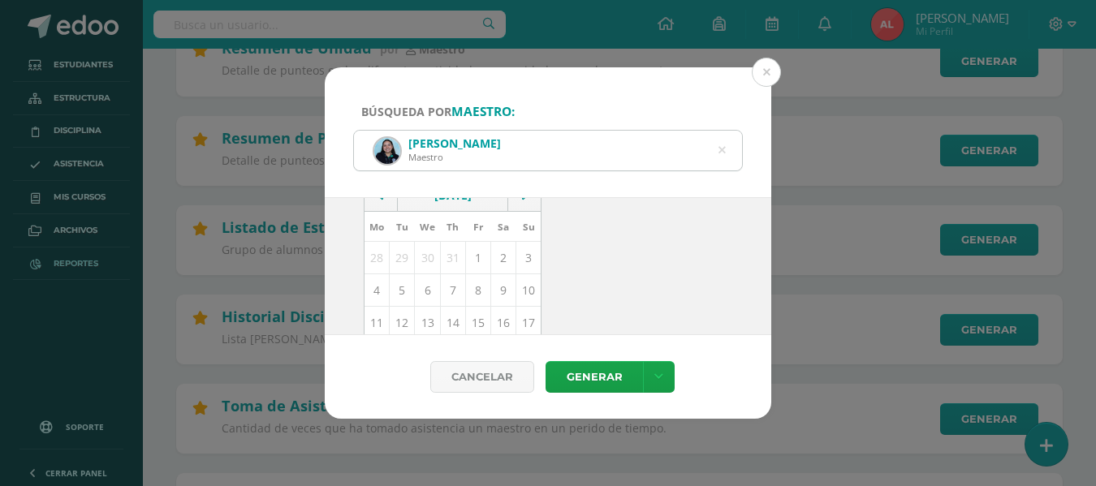
scroll to position [162, 0]
click at [381, 291] on td "11" at bounding box center [377, 293] width 25 height 32
type input "[DATE]"
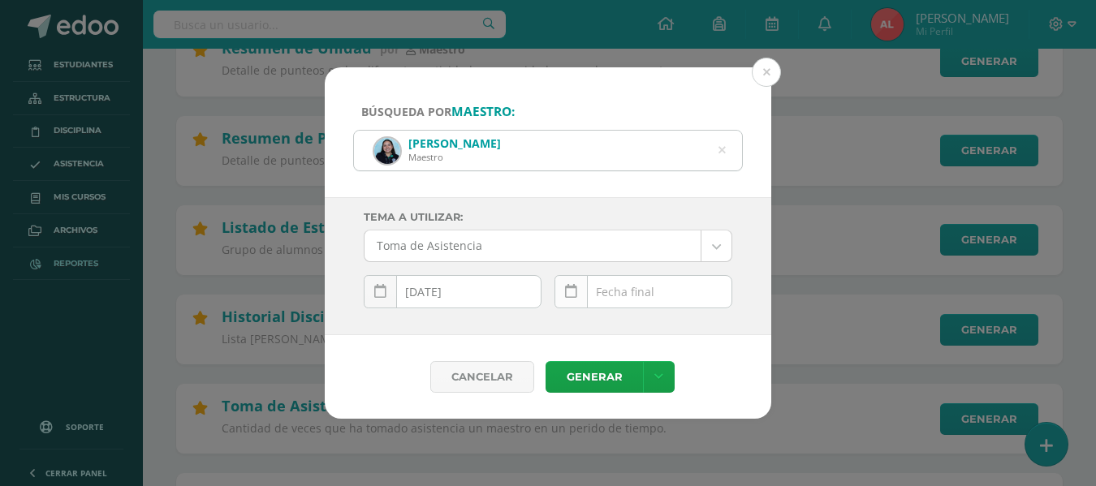
scroll to position [0, 0]
click at [622, 290] on div "August, 2025 Mo Tu We Th Fr Sa Su 28 29 30 31 1 2 3 4 5 6 7 8 9 10 11 12 13 14 …" at bounding box center [644, 298] width 178 height 46
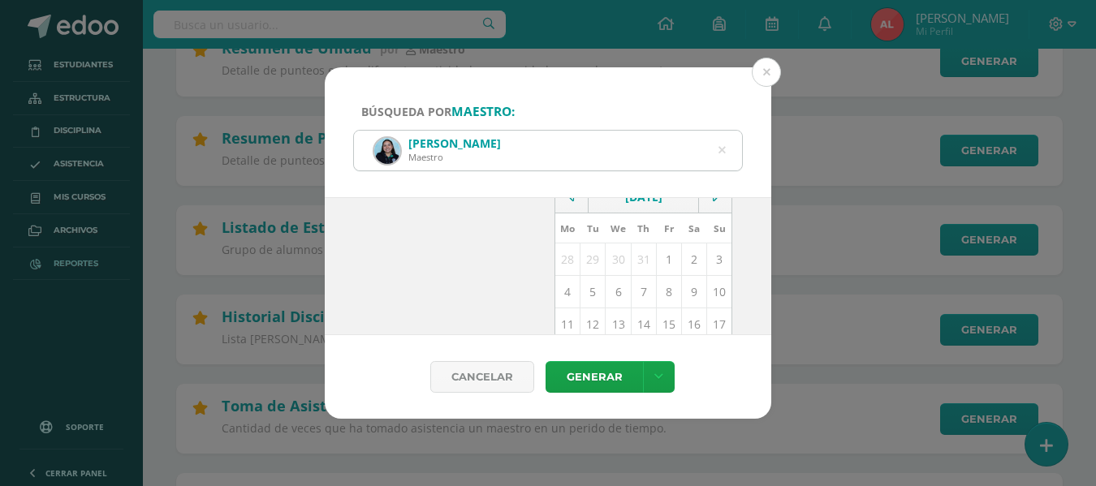
scroll to position [162, 0]
click at [556, 294] on td "11" at bounding box center [567, 293] width 25 height 32
type input "[DATE]"
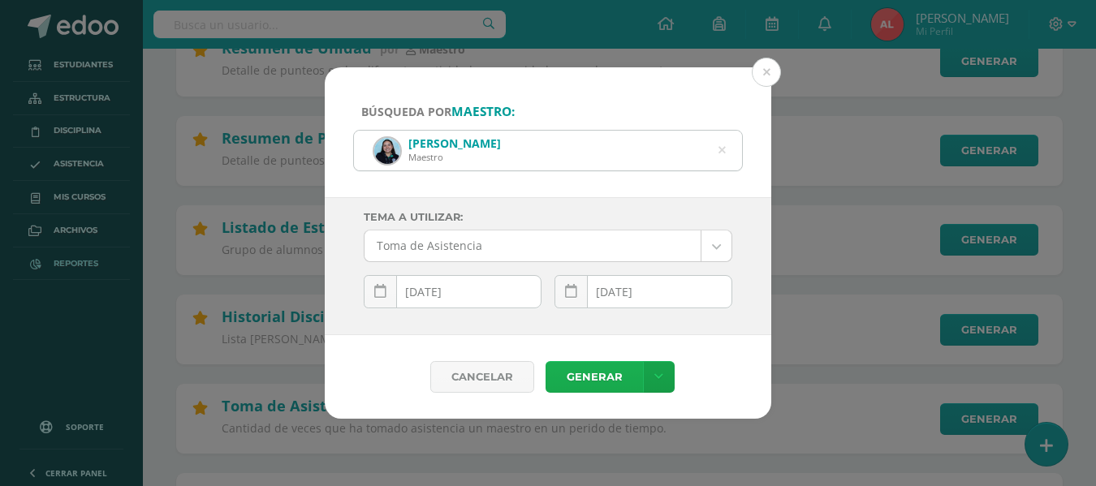
scroll to position [0, 0]
click at [588, 378] on link "Generar" at bounding box center [594, 377] width 97 height 32
click at [722, 149] on icon at bounding box center [722, 150] width 34 height 34
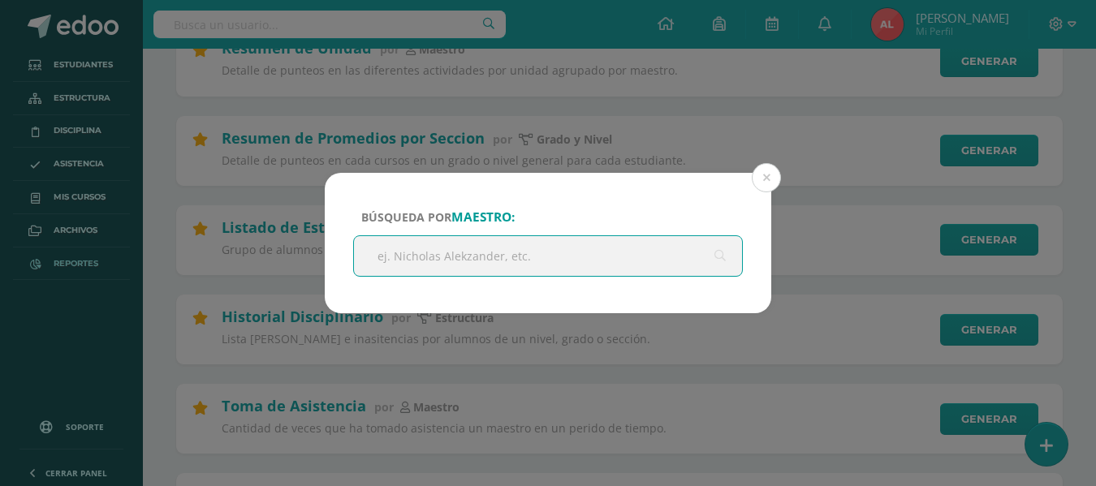
click at [496, 253] on input "text" at bounding box center [548, 256] width 388 height 40
type input "gabriela monte"
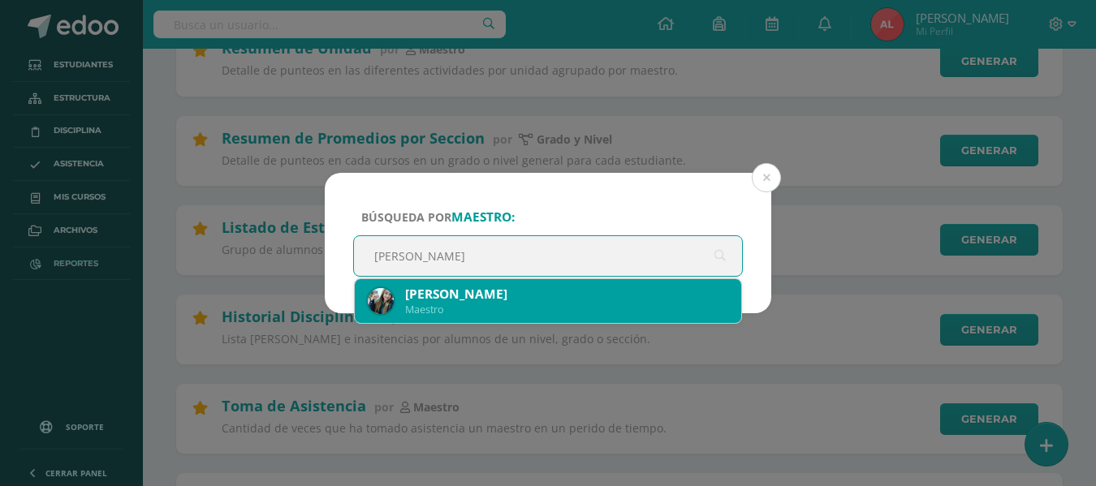
click at [494, 296] on div "Ana Gabriela Monterroso" at bounding box center [566, 294] width 323 height 17
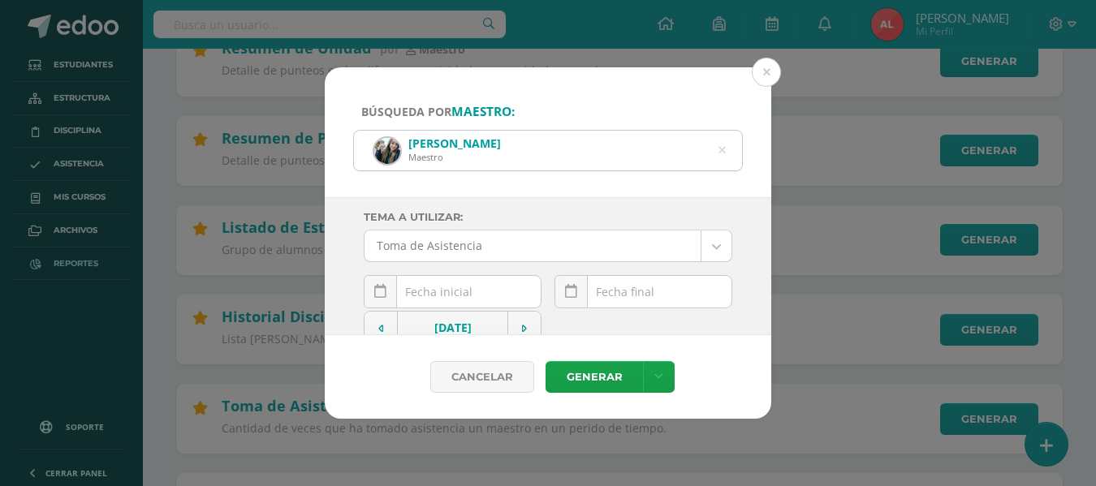
click at [452, 294] on div "August, 2025 Mo Tu We Th Fr Sa Su 28 29 30 31 1 2 3 4 5 6 7 8 9 10 11 12 13 14 …" at bounding box center [453, 298] width 178 height 46
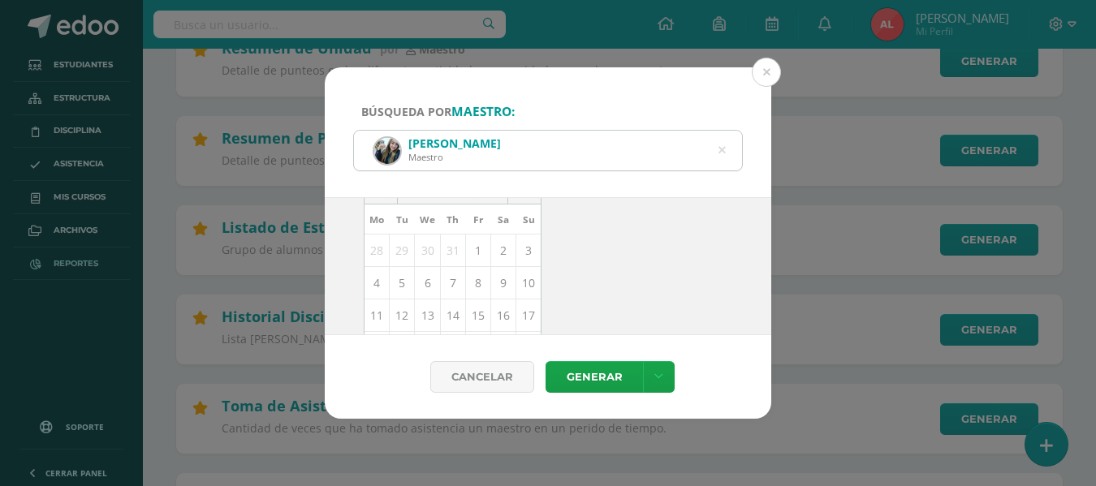
scroll to position [162, 0]
click at [373, 297] on td "11" at bounding box center [377, 293] width 25 height 32
type input "[DATE]"
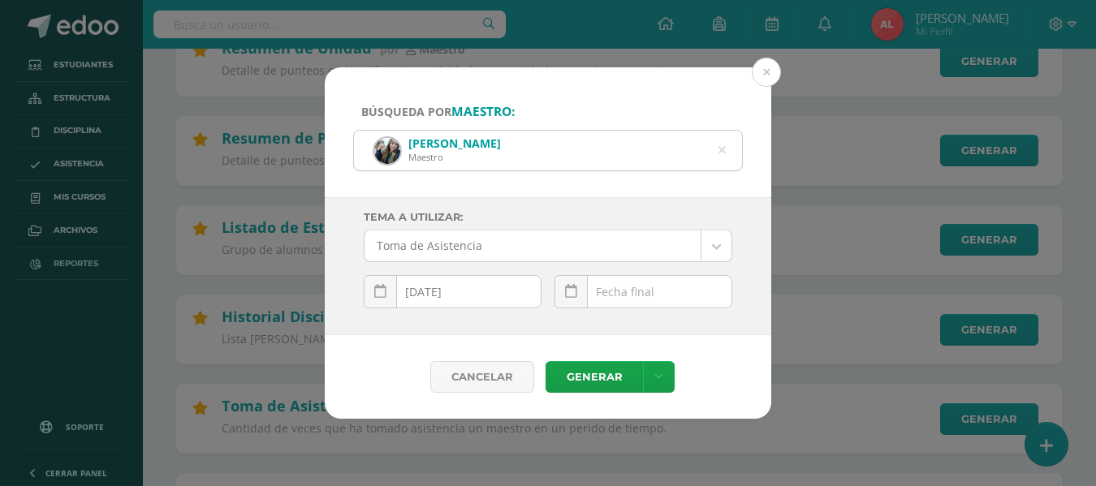
scroll to position [0, 0]
click at [627, 291] on div "August, 2025 Mo Tu We Th Fr Sa Su 28 29 30 31 1 2 3 4 5 6 7 8 9 10 11 12 13 14 …" at bounding box center [644, 298] width 178 height 46
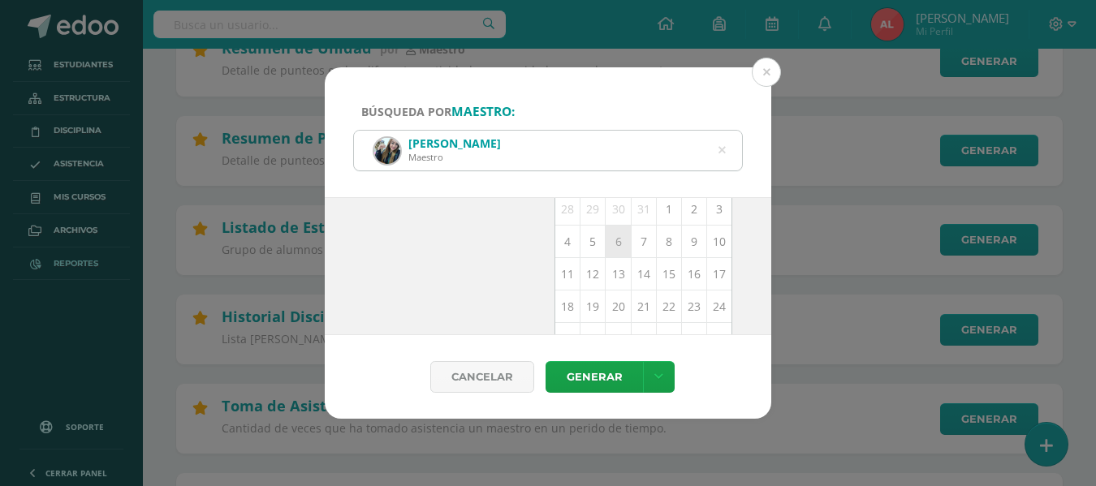
scroll to position [236, 0]
click at [561, 217] on td "11" at bounding box center [567, 219] width 25 height 32
type input "[DATE]"
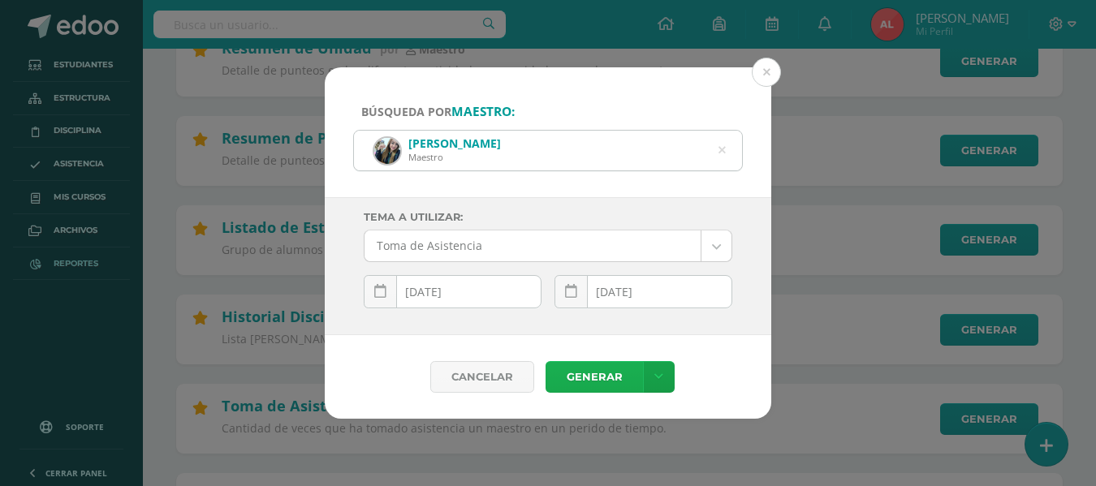
scroll to position [0, 0]
click at [592, 374] on link "Generar" at bounding box center [594, 377] width 97 height 32
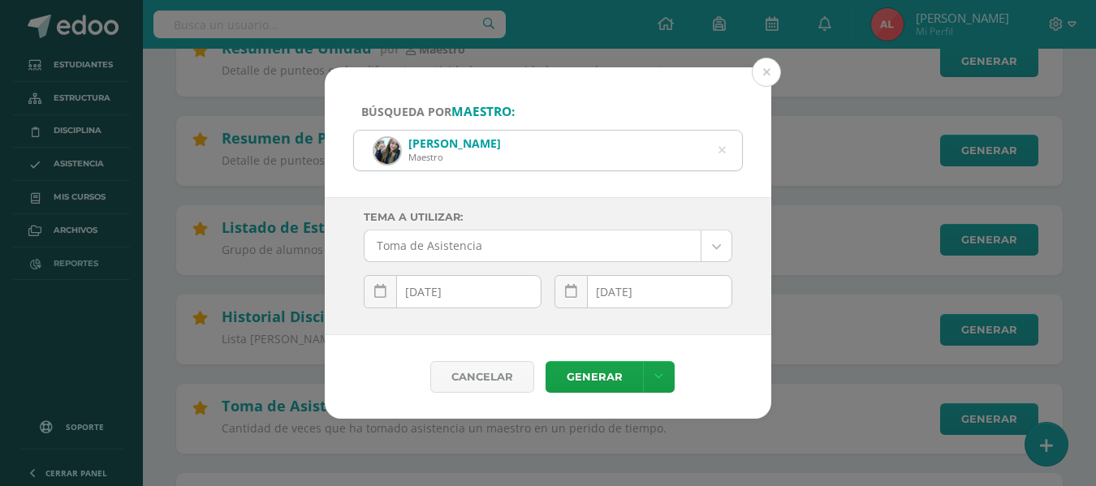
click at [723, 151] on icon at bounding box center [722, 150] width 34 height 34
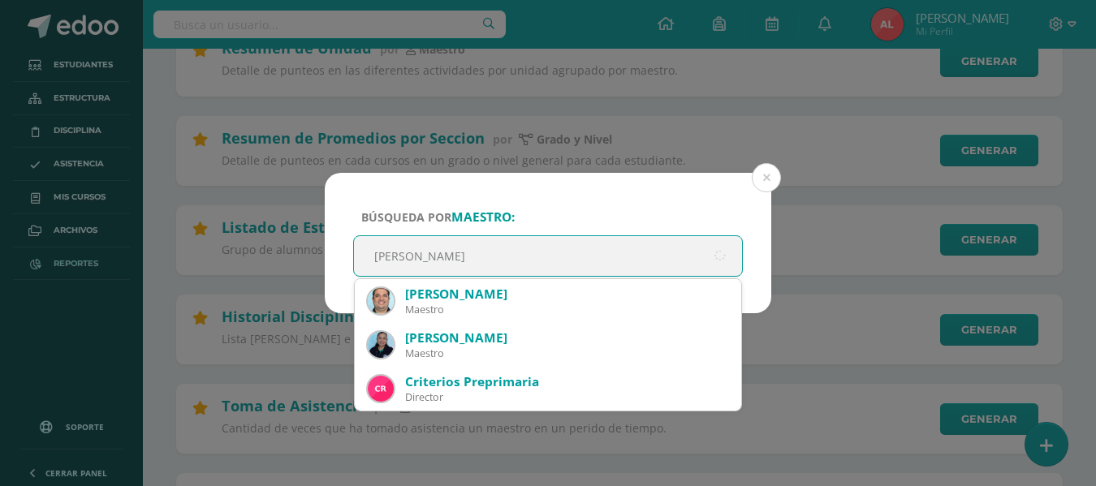
type input "maria jose"
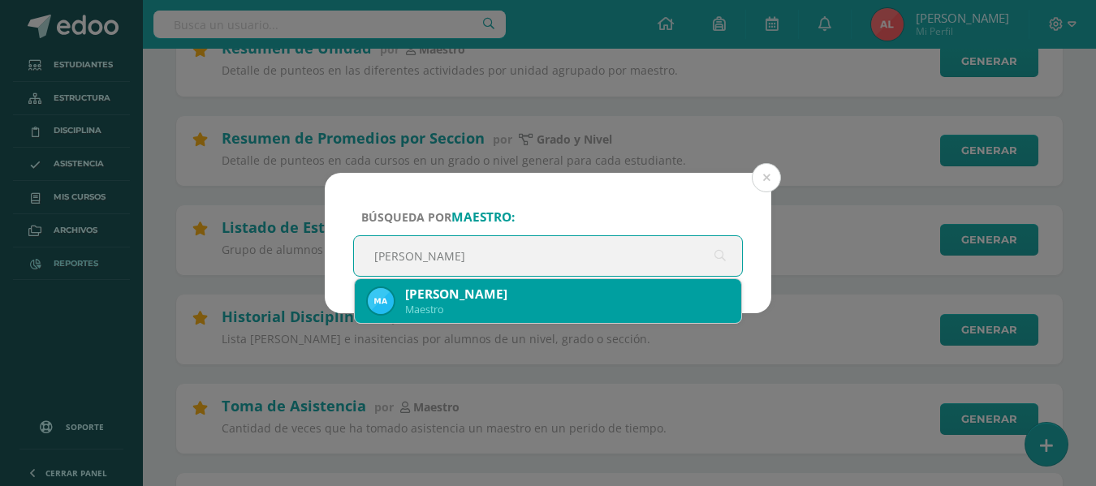
click at [489, 300] on div "Maria José Alvarado" at bounding box center [566, 294] width 323 height 17
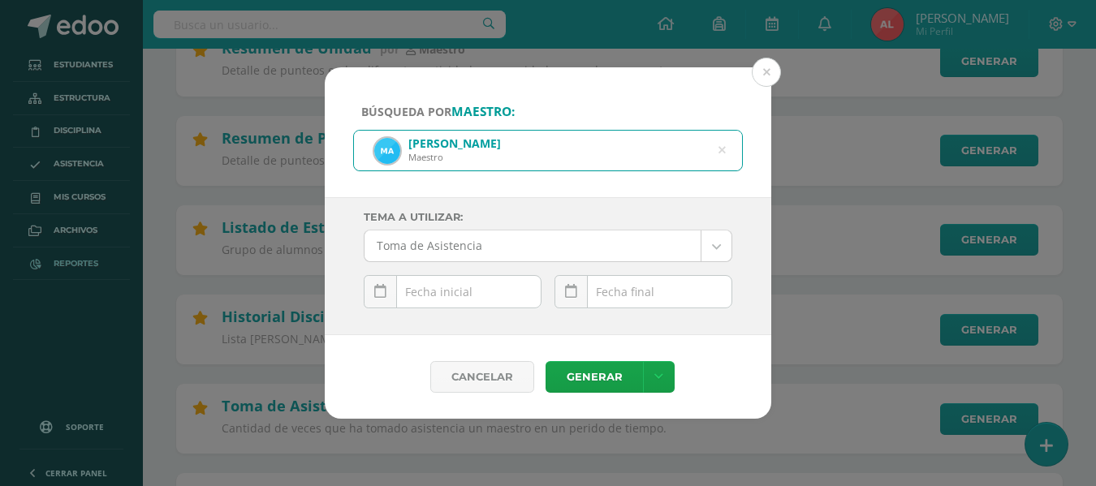
click at [452, 292] on div "August, 2025 Mo Tu We Th Fr Sa Su 28 29 30 31 1 2 3 4 5 6 7 8 9 10 11 12 13 14 …" at bounding box center [453, 298] width 178 height 46
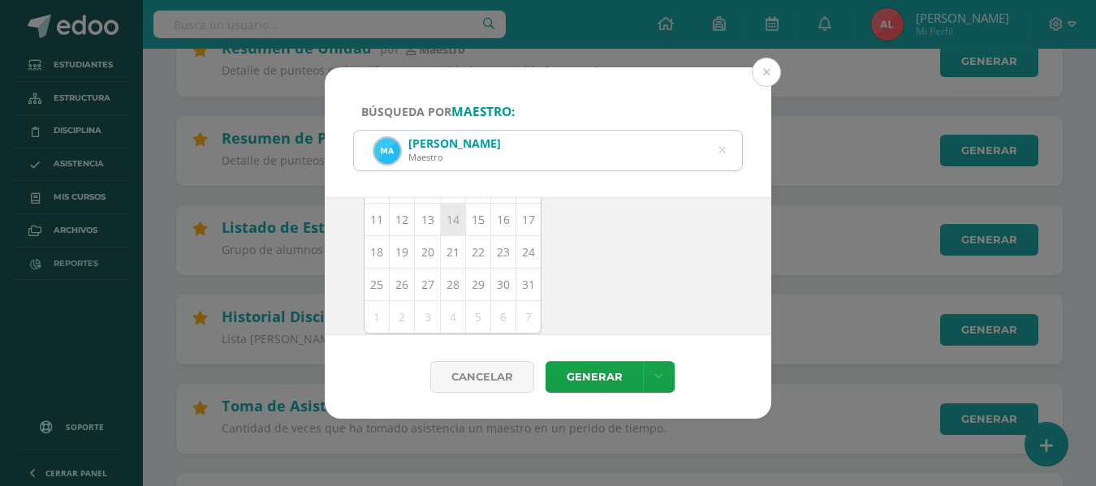
scroll to position [236, 0]
drag, startPoint x: 373, startPoint y: 220, endPoint x: 382, endPoint y: 220, distance: 8.9
click at [373, 220] on td "11" at bounding box center [377, 219] width 25 height 32
type input "[DATE]"
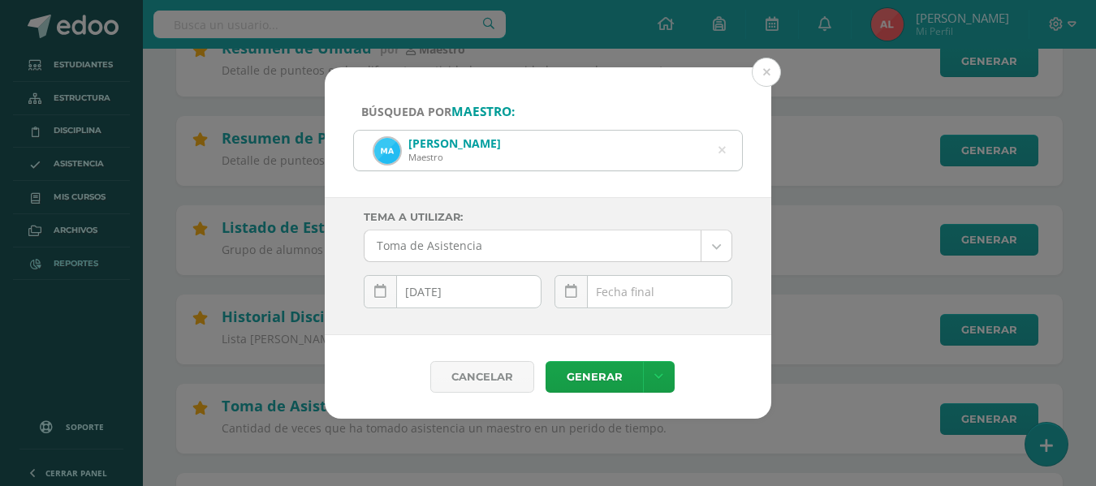
scroll to position [0, 0]
click at [620, 293] on div "August, 2025 Mo Tu We Th Fr Sa Su 28 29 30 31 1 2 3 4 5 6 7 8 9 10 11 12 13 14 …" at bounding box center [644, 298] width 178 height 46
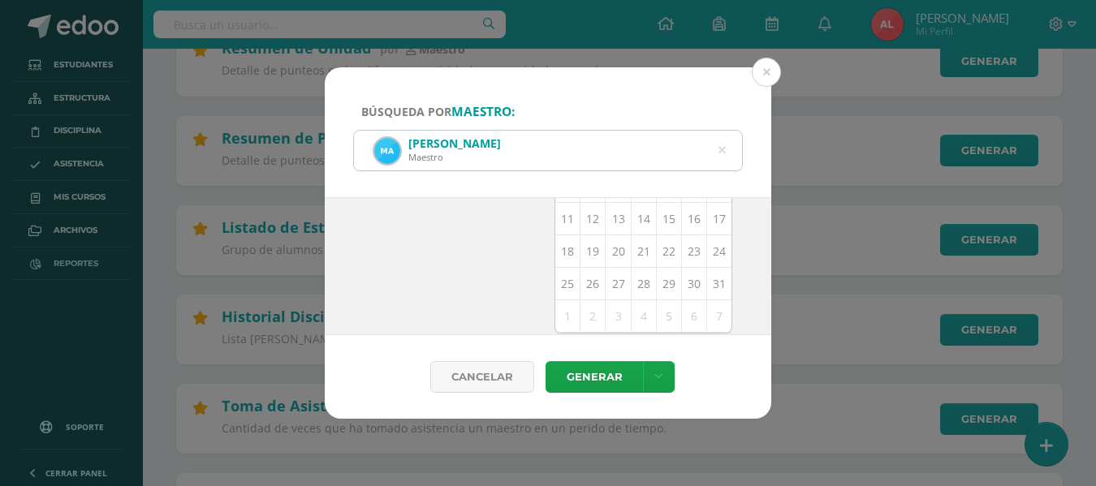
click at [559, 216] on td "11" at bounding box center [567, 219] width 25 height 32
type input "[DATE]"
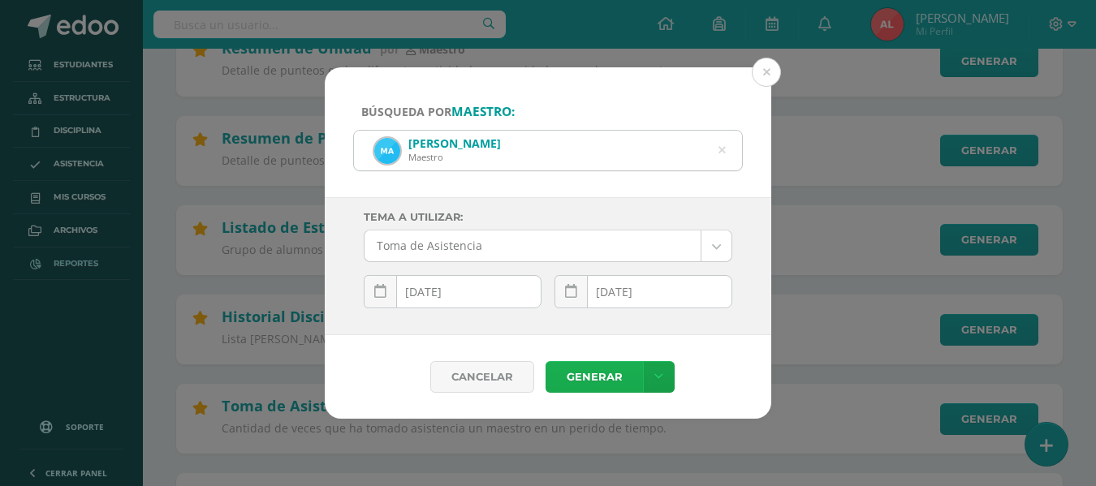
click at [583, 378] on link "Generar" at bounding box center [594, 377] width 97 height 32
click at [773, 72] on button at bounding box center [766, 72] width 29 height 29
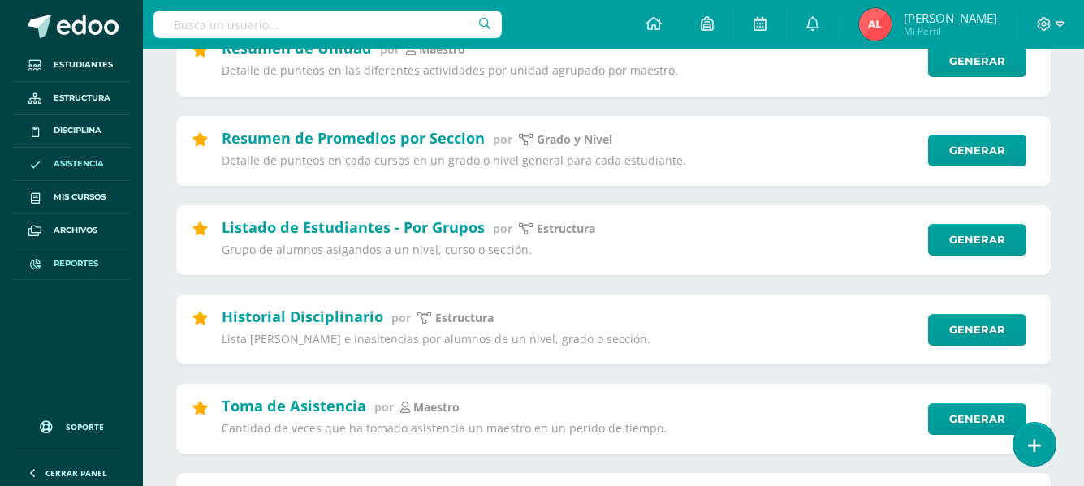
click at [73, 162] on span "Asistencia" at bounding box center [79, 164] width 50 height 13
